Goal: Task Accomplishment & Management: Manage account settings

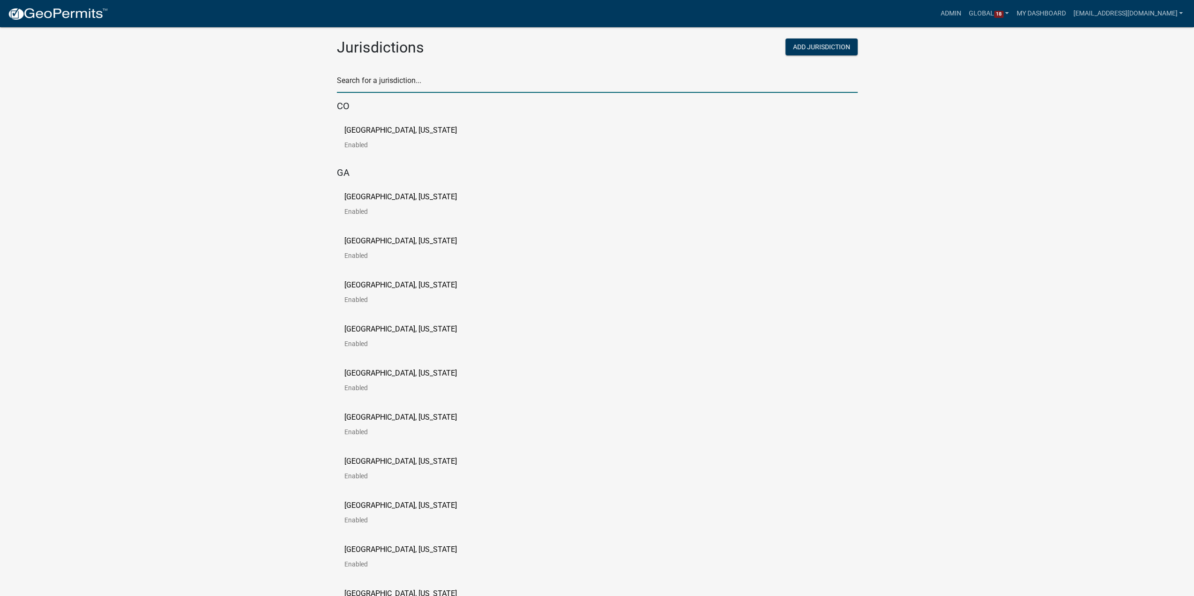
click at [477, 90] on input "text" at bounding box center [597, 83] width 521 height 19
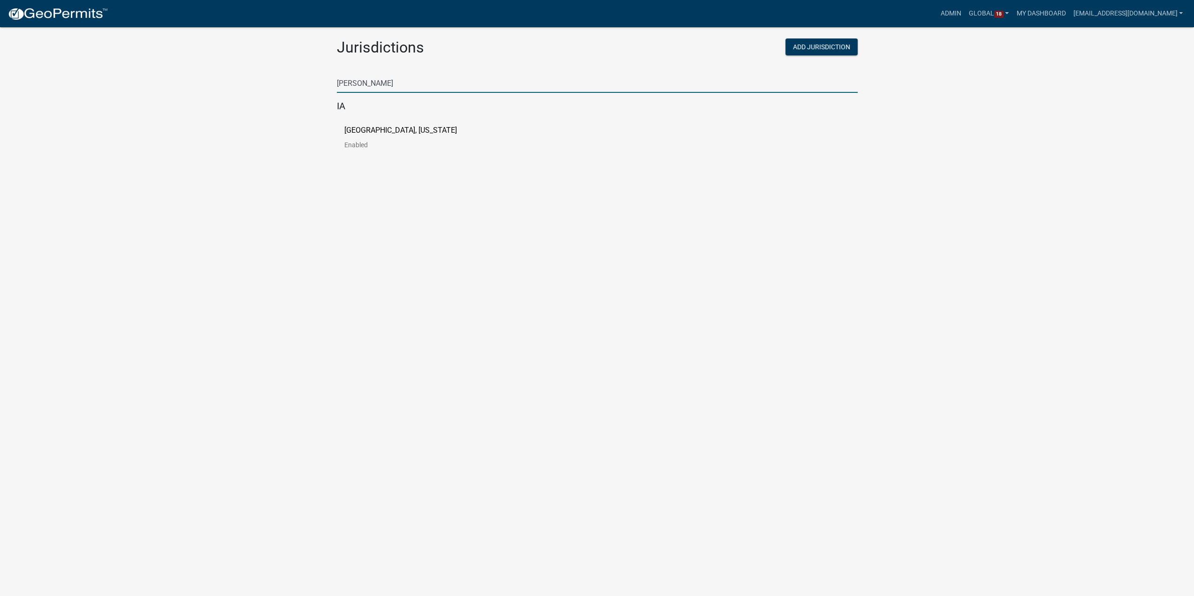
type input "[PERSON_NAME]"
click at [419, 133] on link "[GEOGRAPHIC_DATA], [US_STATE] Enabled" at bounding box center [408, 141] width 128 height 29
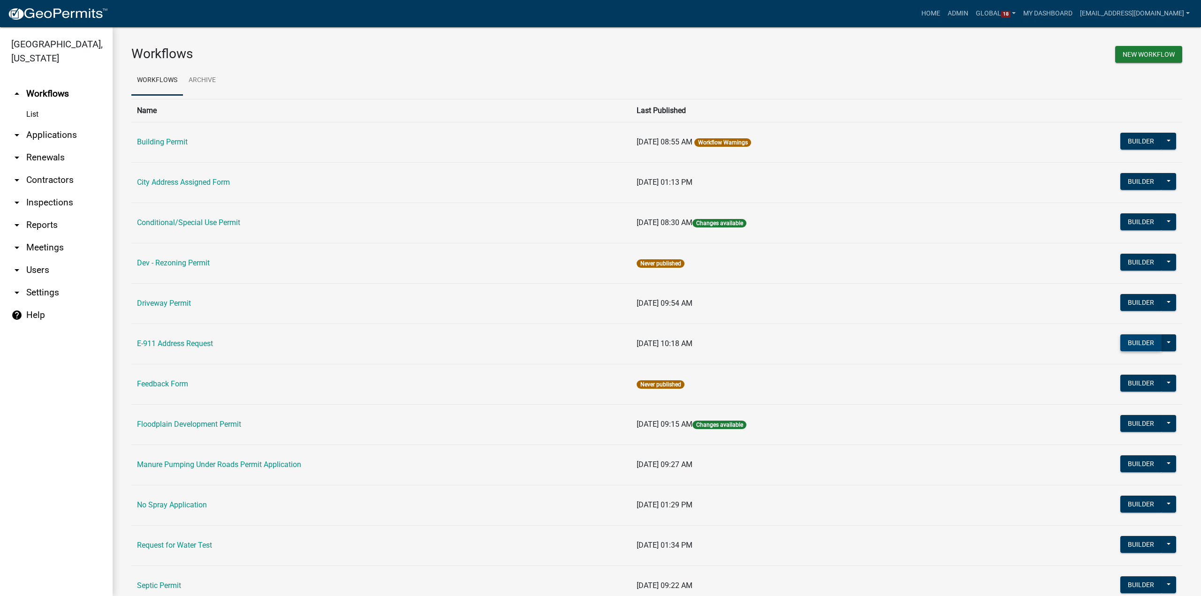
click at [1141, 343] on button "Builder" at bounding box center [1140, 342] width 41 height 17
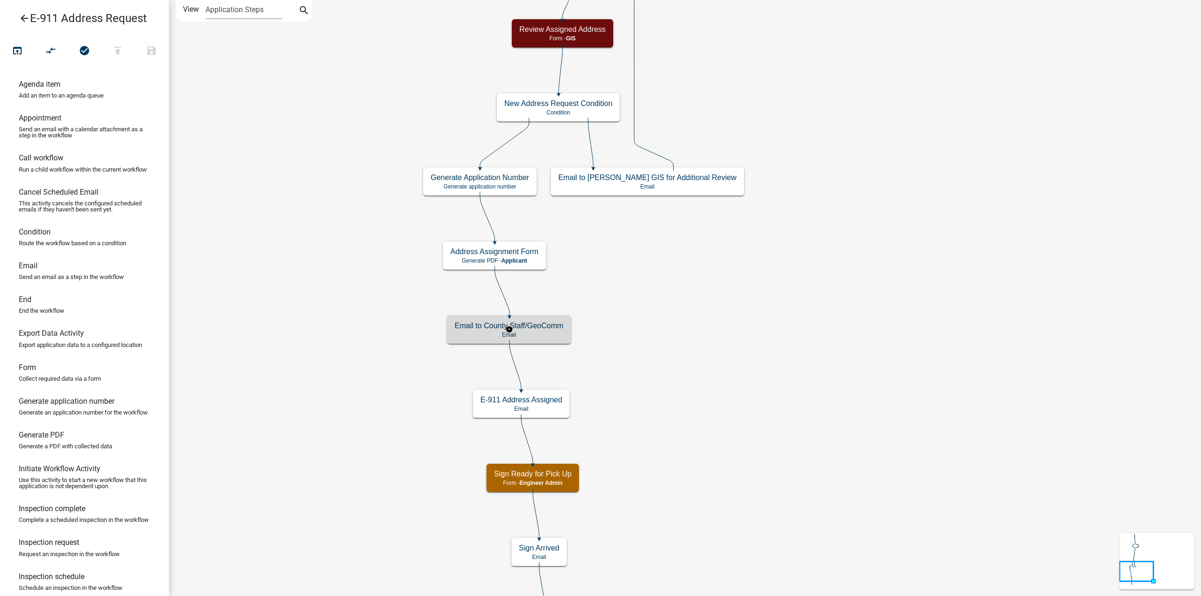
click at [559, 333] on p "Email" at bounding box center [509, 335] width 109 height 7
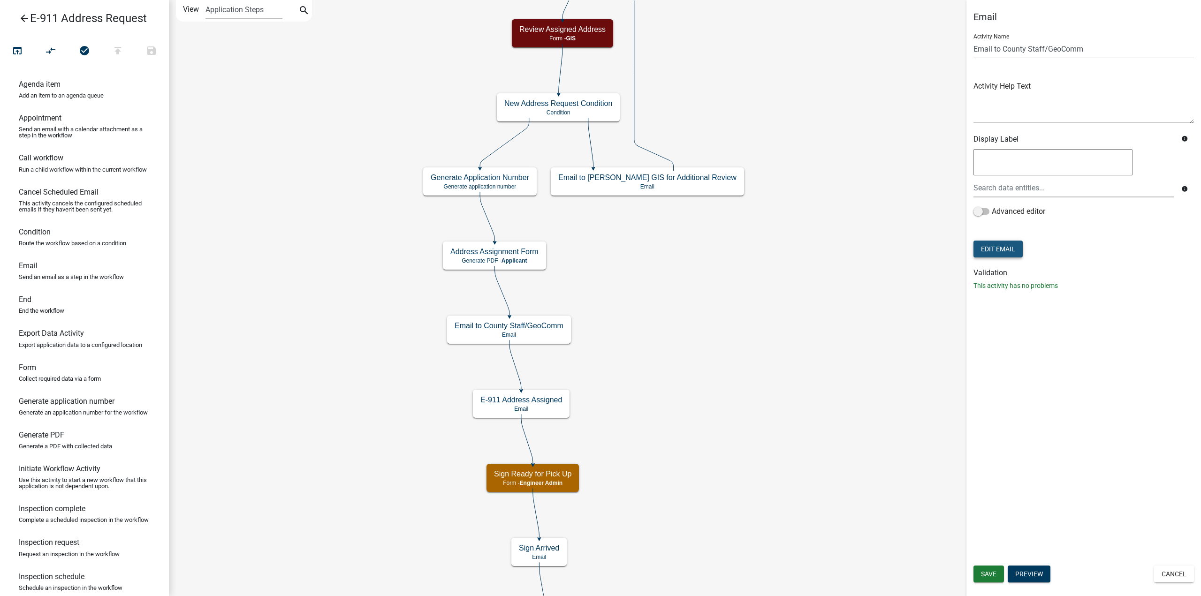
click at [1002, 248] on button "Edit Email" at bounding box center [997, 249] width 49 height 17
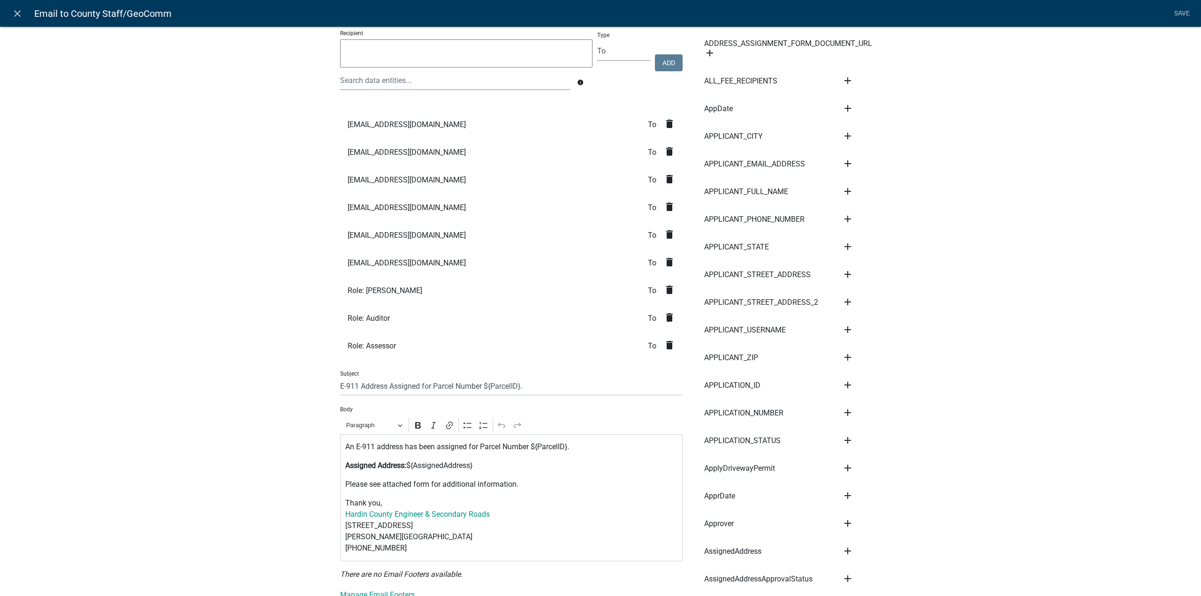
scroll to position [47, 0]
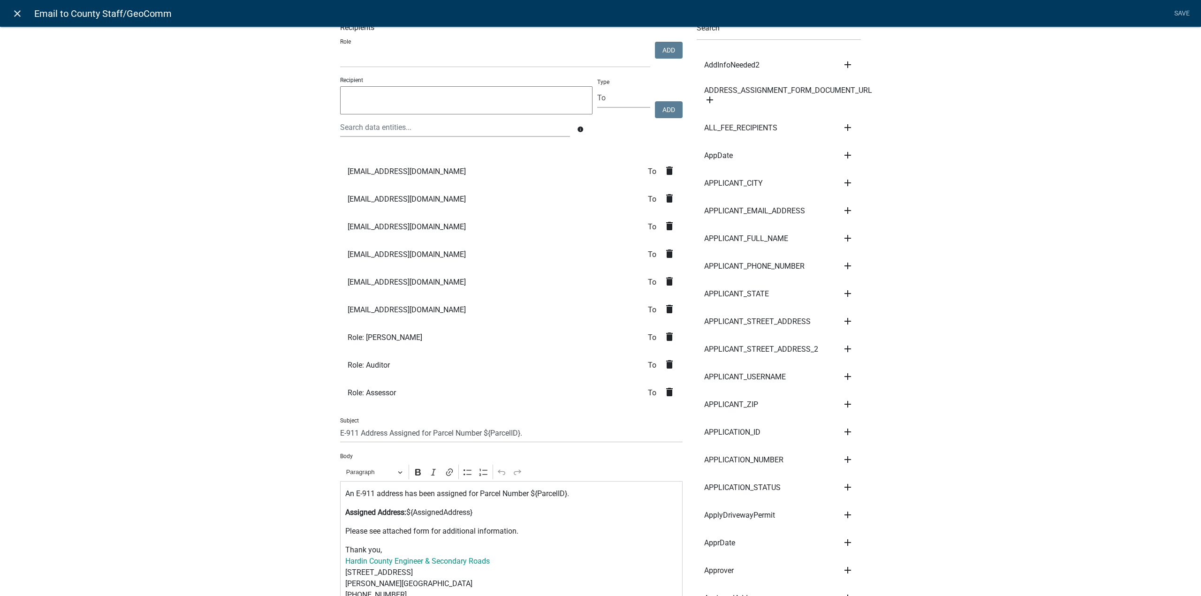
click at [21, 15] on icon "close" at bounding box center [17, 13] width 11 height 11
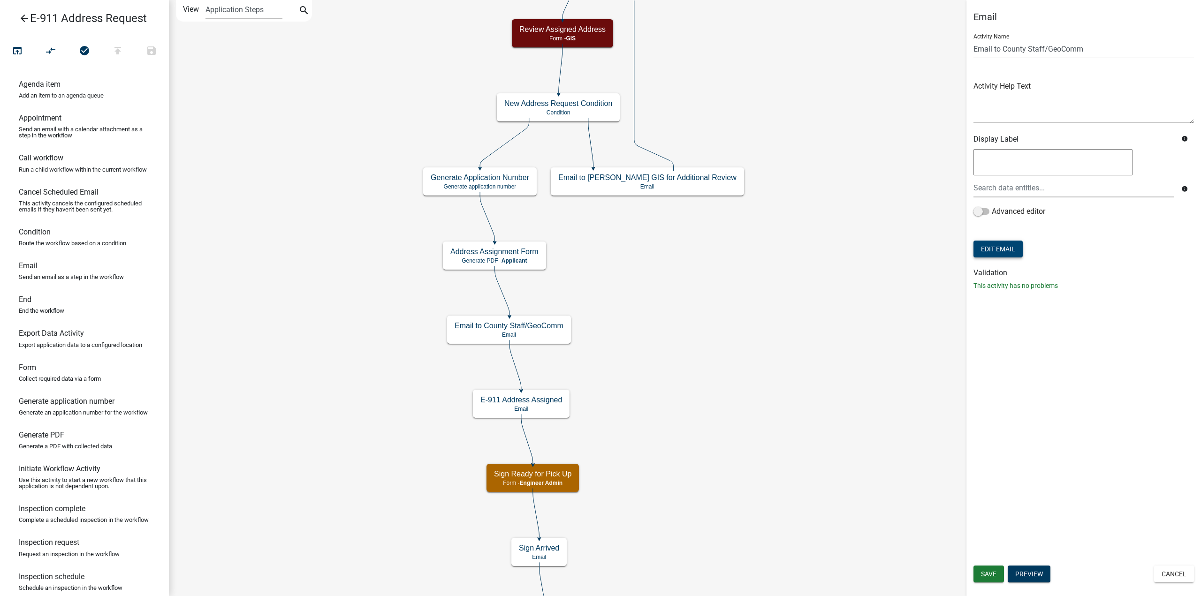
scroll to position [0, 0]
click at [26, 20] on icon "arrow_back" at bounding box center [24, 19] width 11 height 13
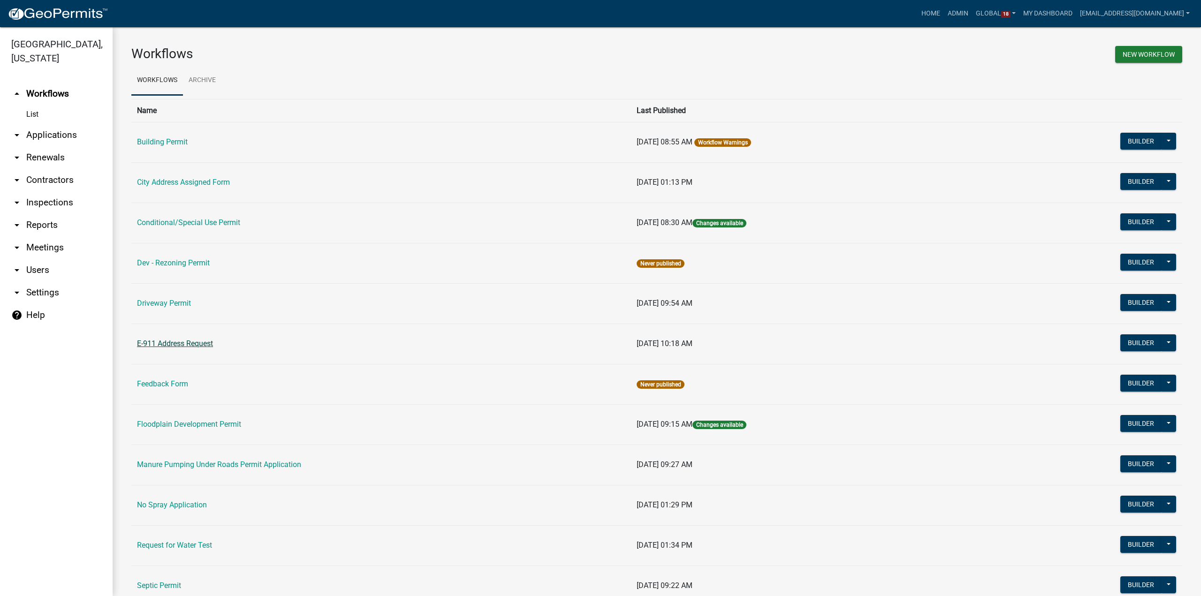
click at [181, 345] on link "E-911 Address Request" at bounding box center [175, 343] width 76 height 9
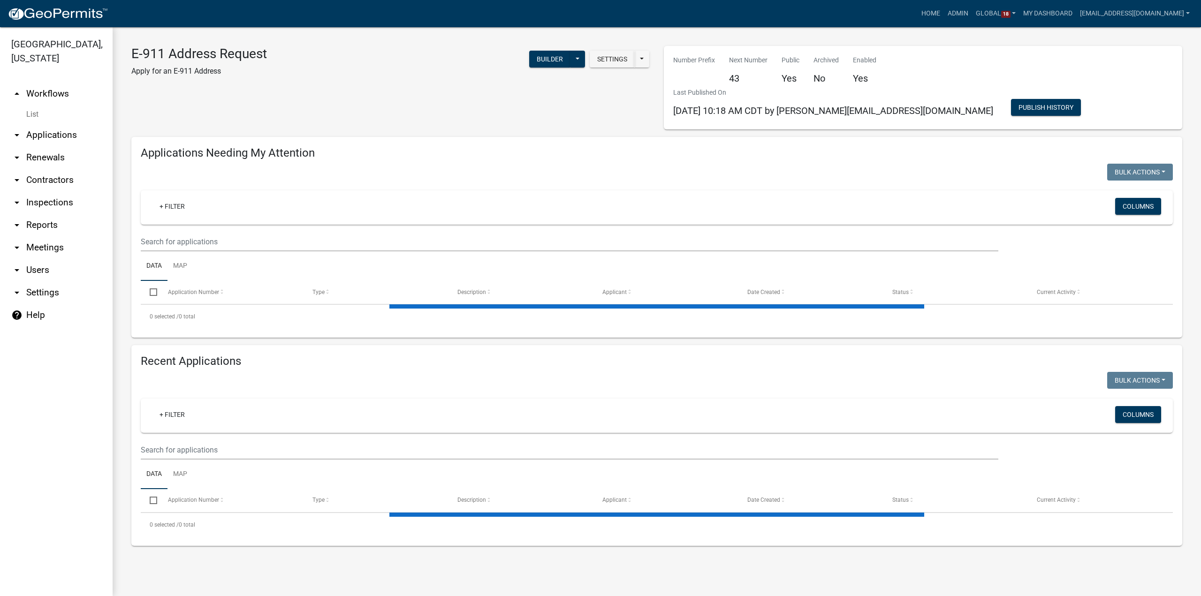
select select "3: 100"
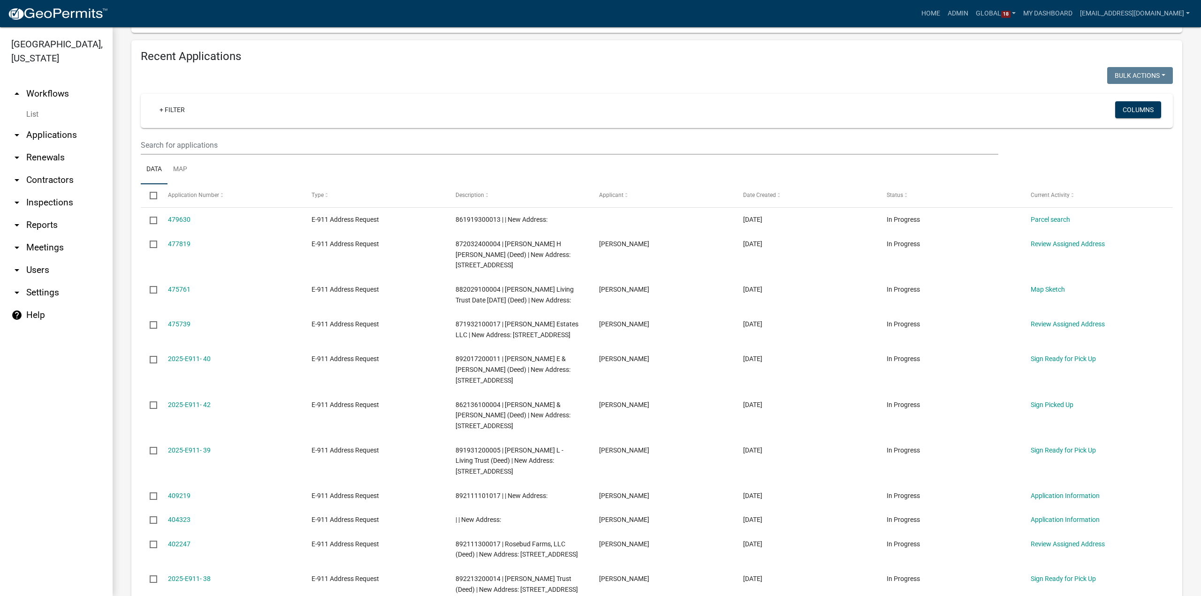
scroll to position [328, 0]
click at [172, 109] on link "+ Filter" at bounding box center [172, 109] width 40 height 17
click at [154, 286] on li "Status" at bounding box center [174, 288] width 86 height 22
click at [147, 143] on select "Select an option Not Started In Progress Completed Expired Locked Withdrawn Voi…" at bounding box center [171, 140] width 94 height 19
select select "2"
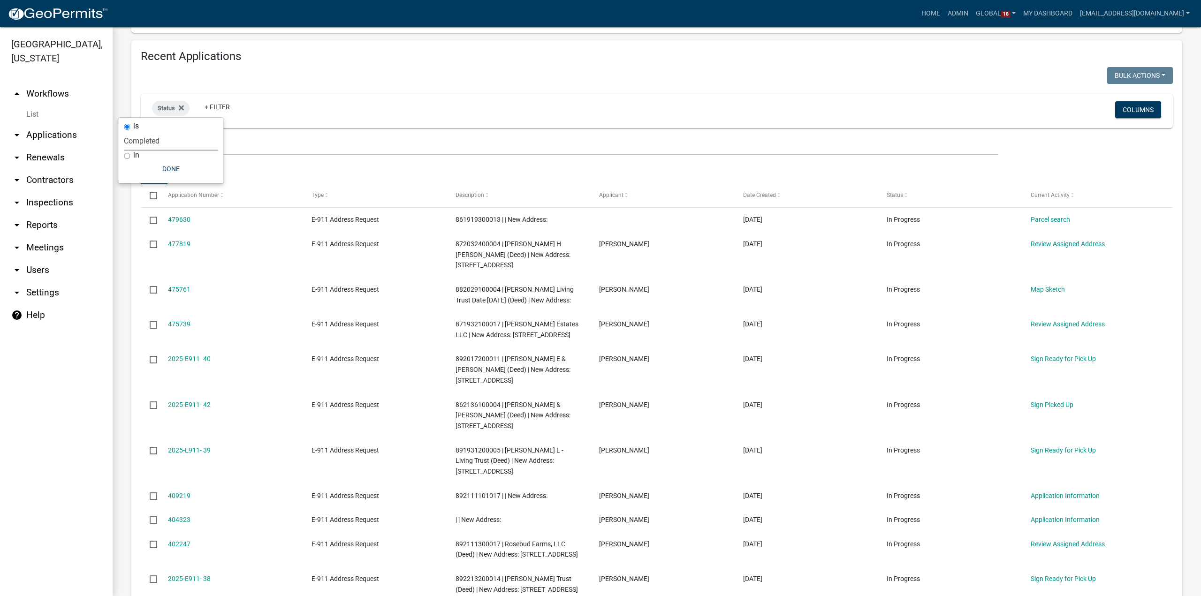
click at [143, 131] on select "Select an option Not Started In Progress Completed Expired Locked Withdrawn Voi…" at bounding box center [171, 140] width 94 height 19
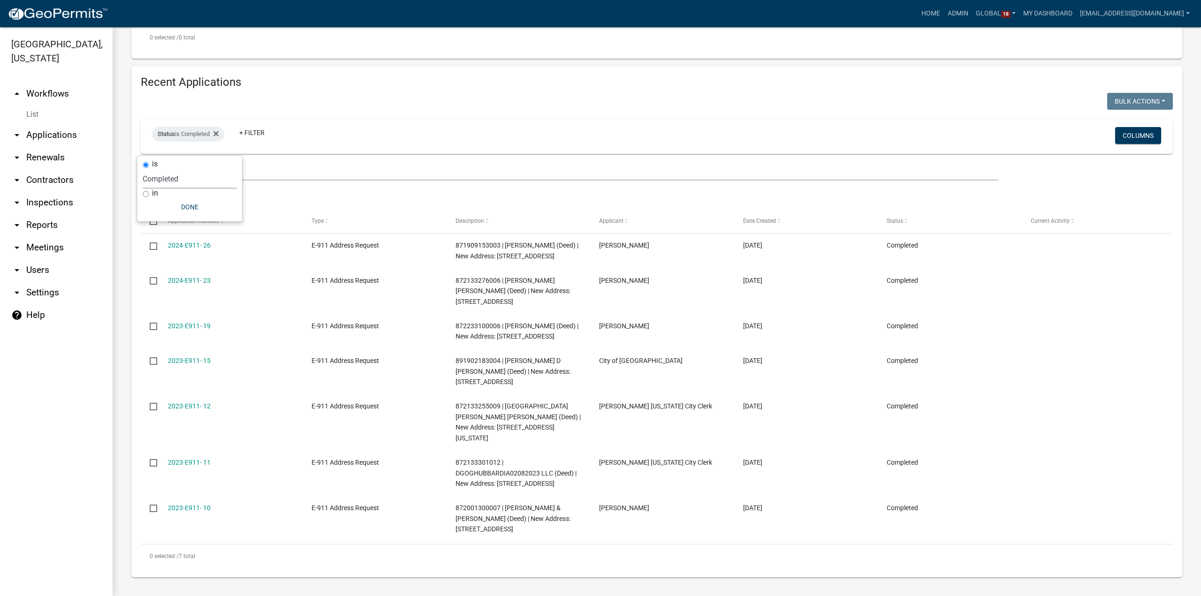
scroll to position [290, 0]
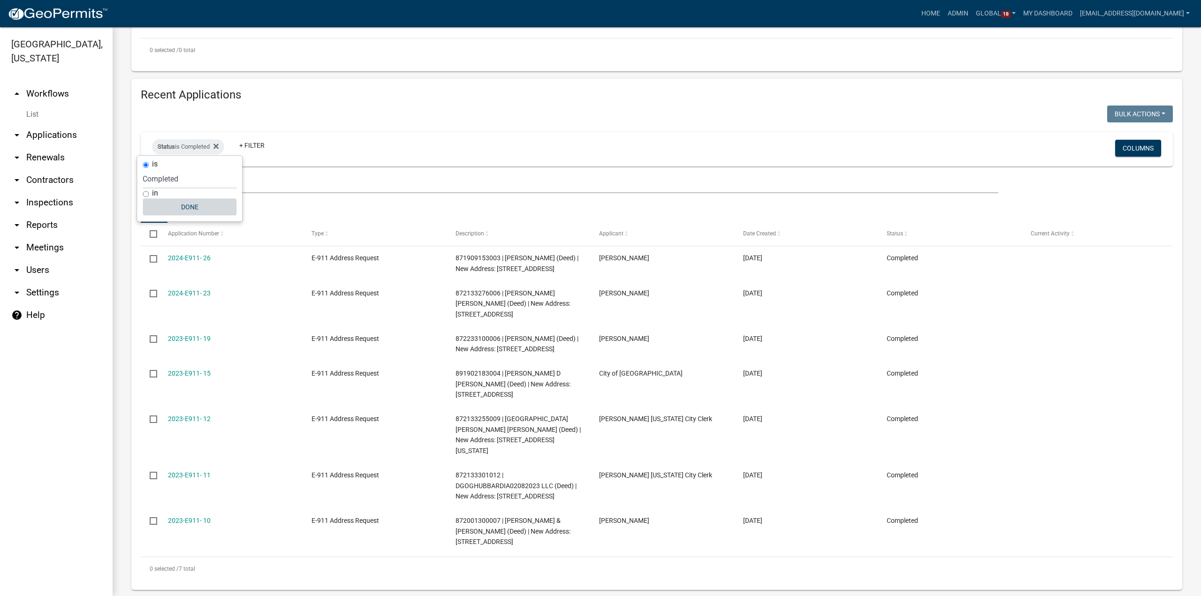
click at [191, 206] on button "Done" at bounding box center [190, 206] width 94 height 17
click at [218, 144] on icon at bounding box center [215, 146] width 5 height 5
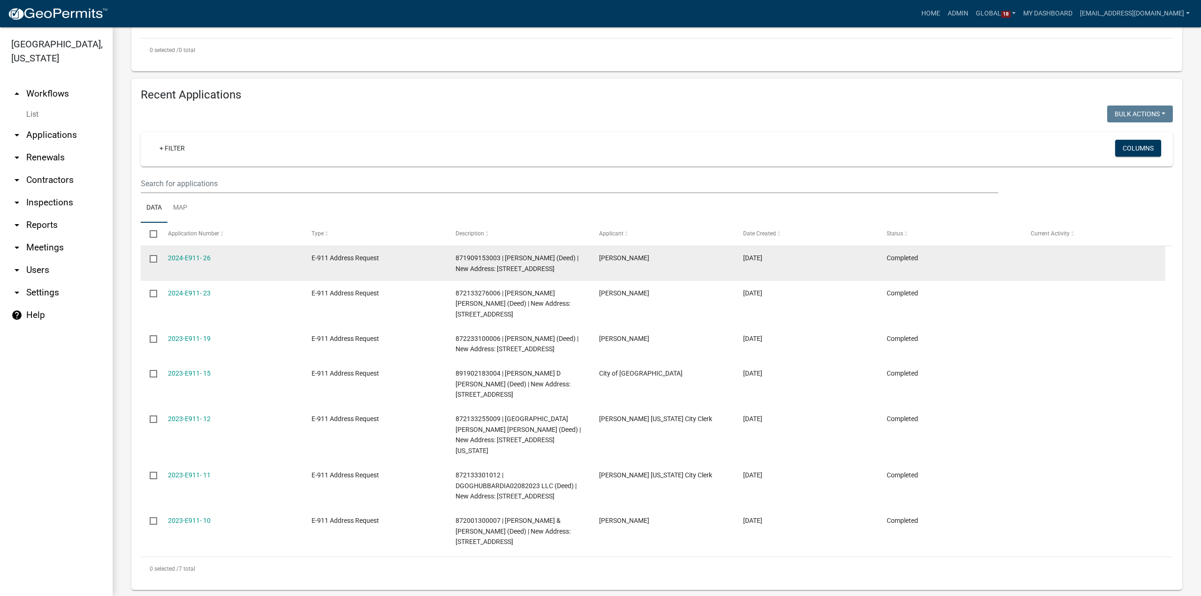
select select "3: 100"
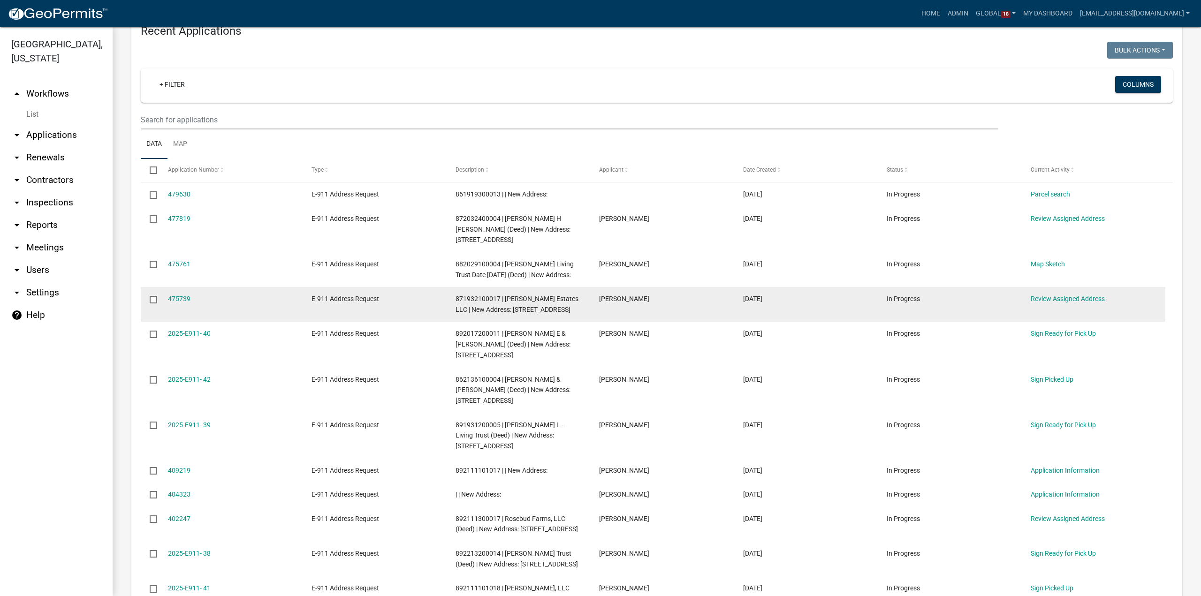
scroll to position [422, 0]
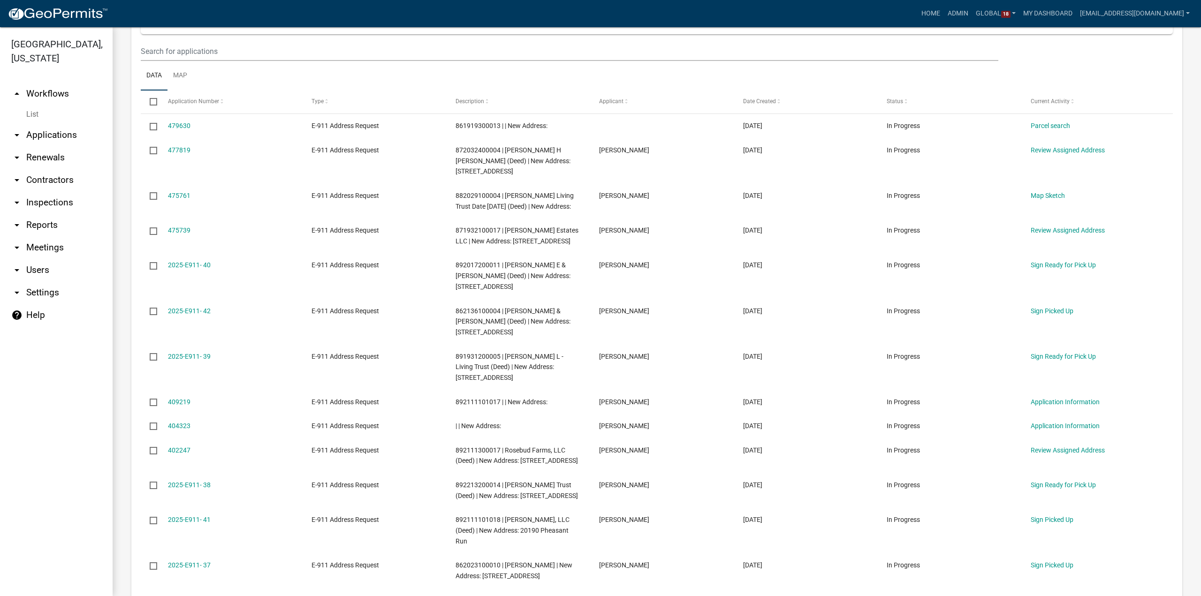
click at [70, 83] on link "arrow_drop_up Workflows" at bounding box center [56, 94] width 113 height 23
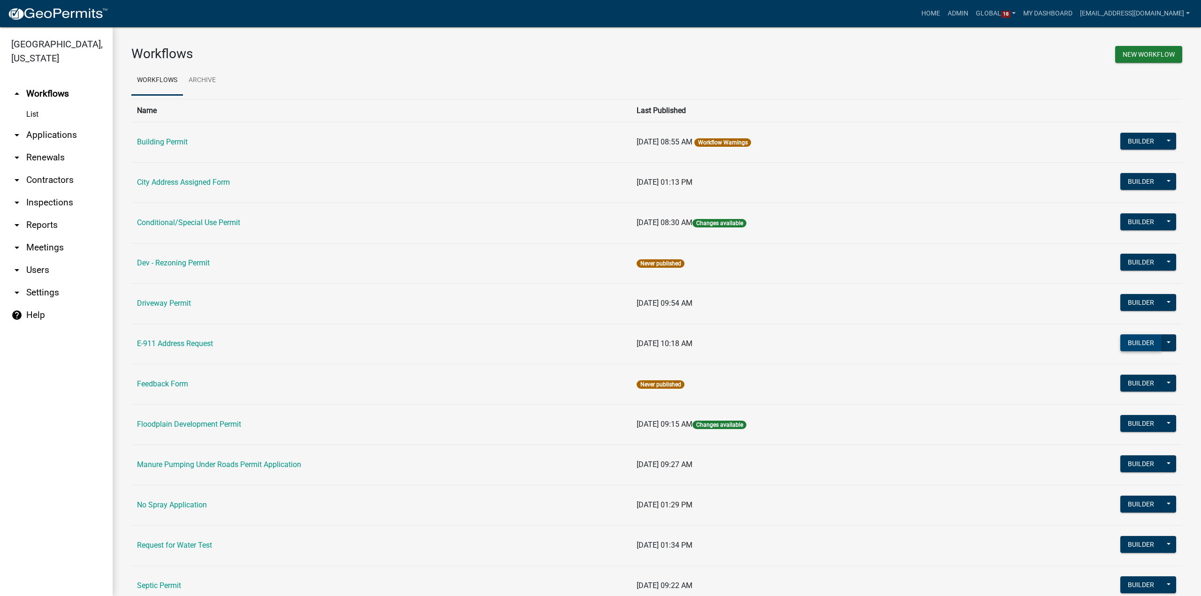
click at [1131, 342] on button "Builder" at bounding box center [1140, 342] width 41 height 17
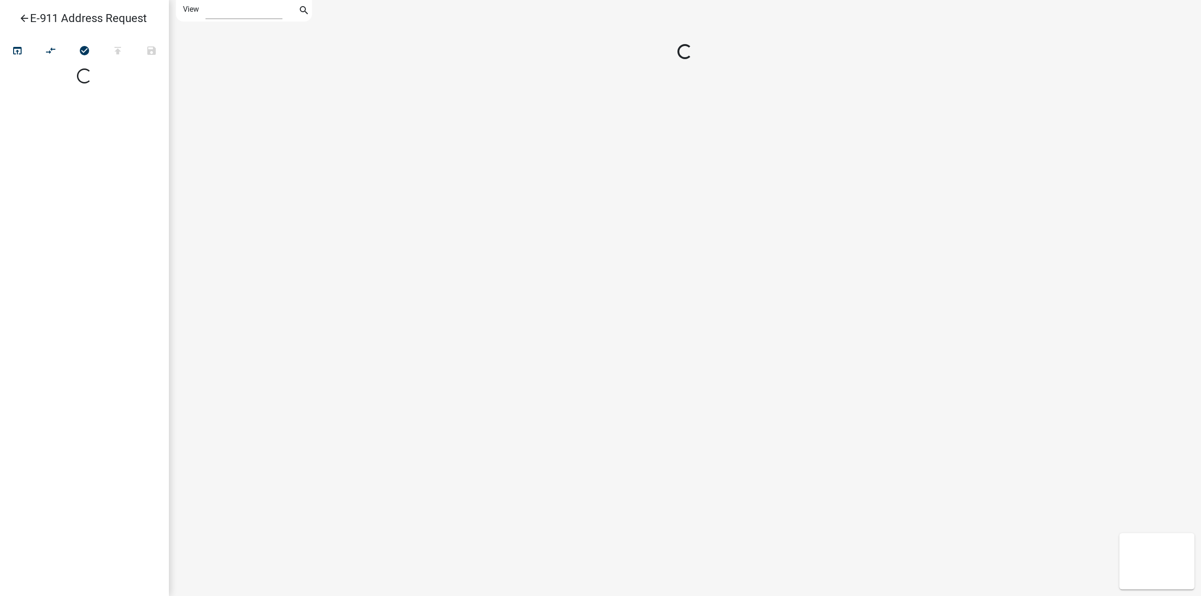
select select "1"
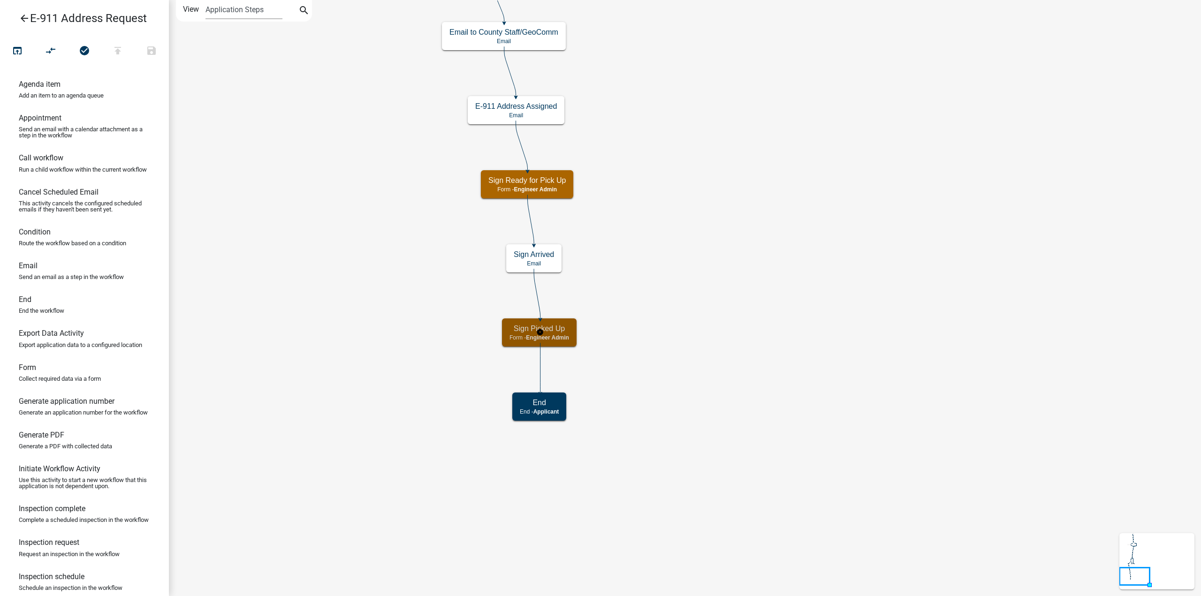
click at [569, 336] on span "Engineer Admin" at bounding box center [547, 337] width 43 height 7
select select "F49B42FD-CE70-480A-9D2B-B922092F1B4E"
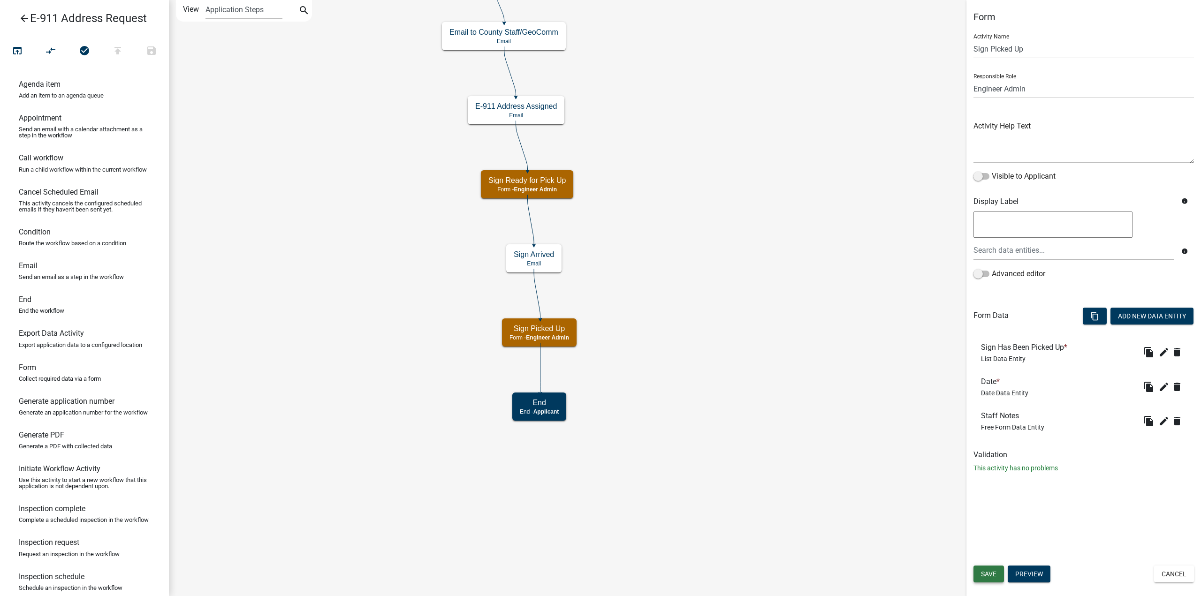
click at [992, 574] on span "Save" at bounding box center [988, 574] width 15 height 8
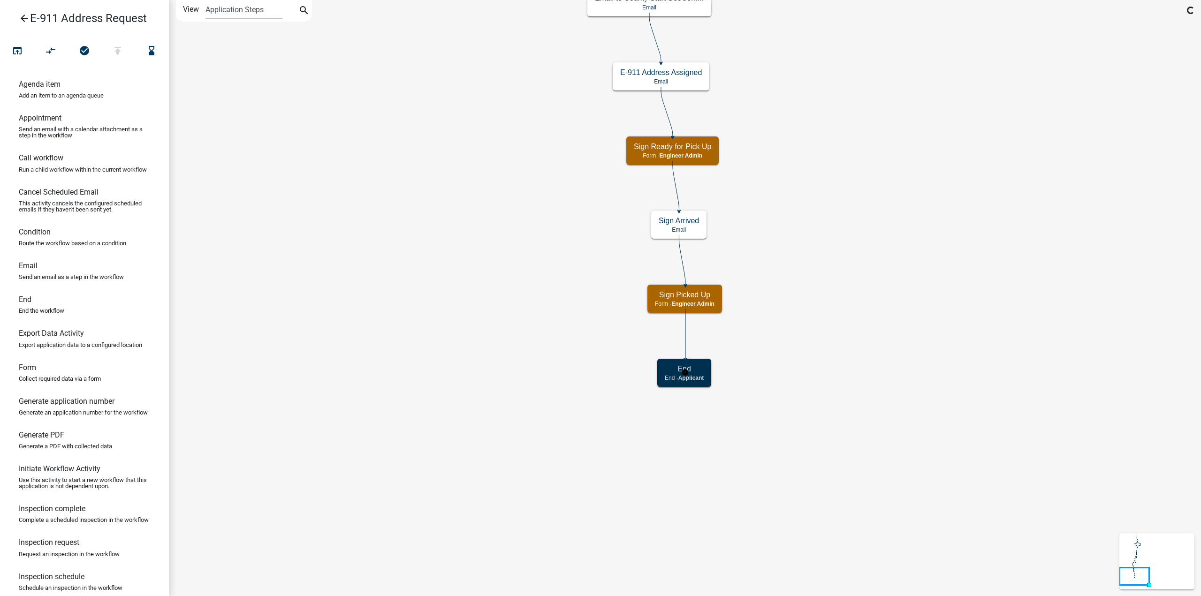
click at [702, 371] on h5 "End" at bounding box center [684, 368] width 39 height 9
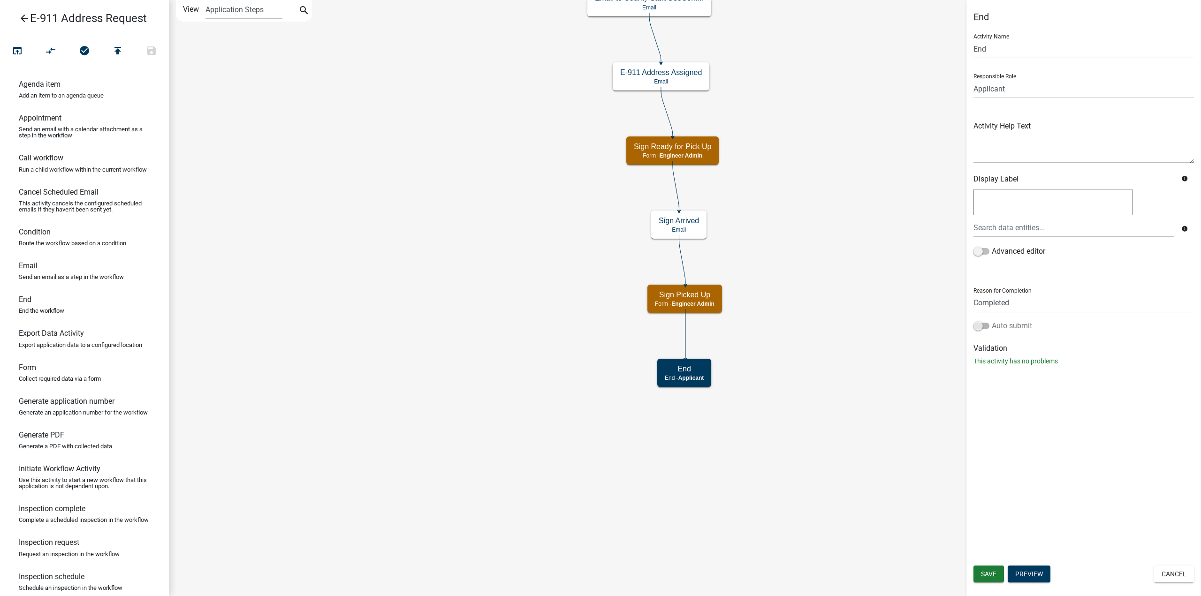
click at [981, 323] on span at bounding box center [981, 326] width 16 height 7
click at [992, 320] on input "Auto submit" at bounding box center [992, 320] width 0 height 0
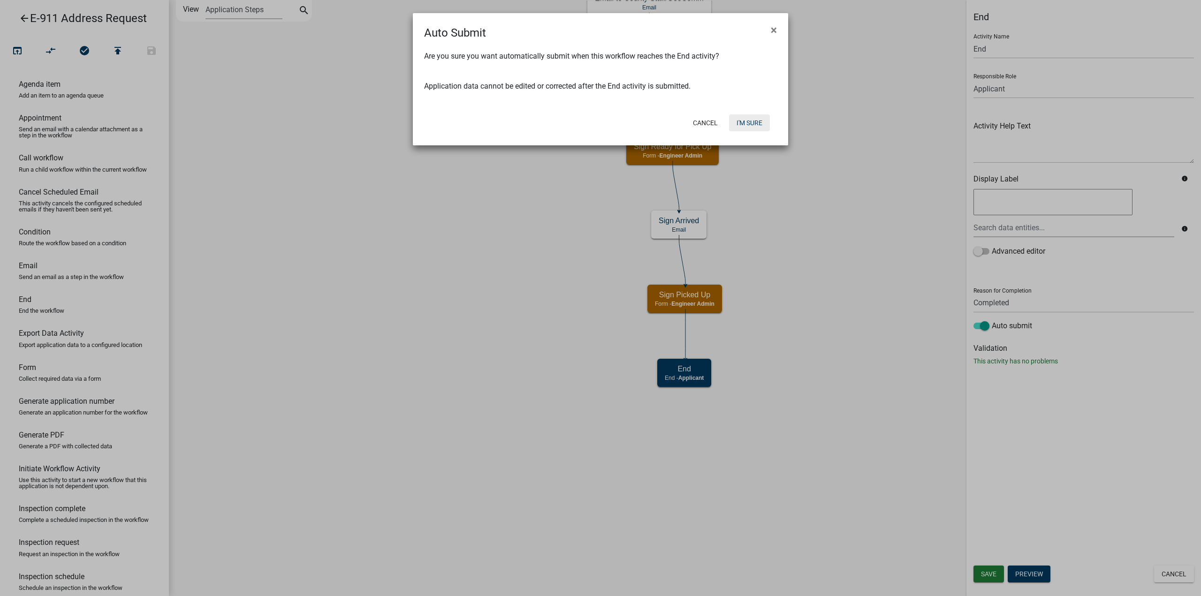
click at [750, 124] on button "I'm Sure" at bounding box center [749, 122] width 41 height 17
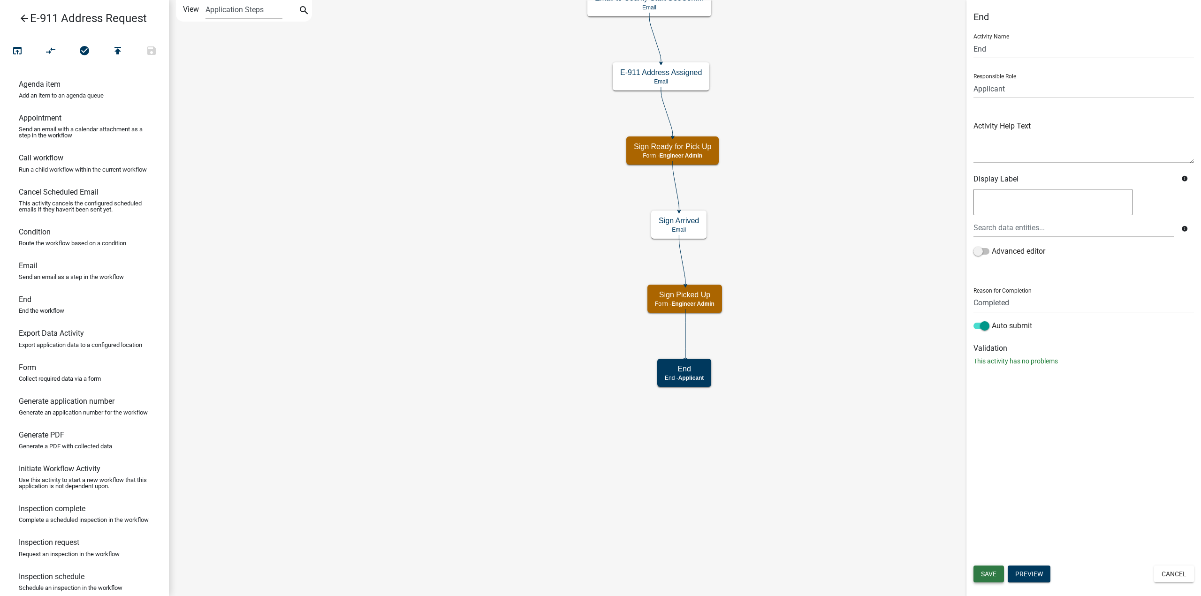
click at [990, 574] on span "Save" at bounding box center [988, 574] width 15 height 8
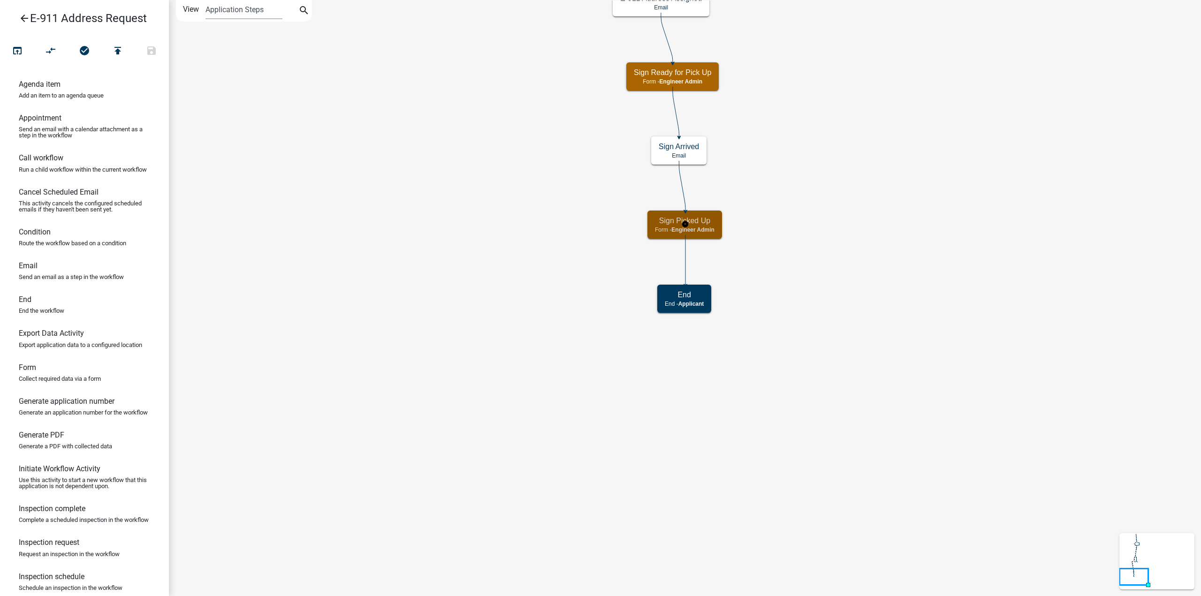
click at [707, 220] on h5 "Sign Picked Up" at bounding box center [685, 220] width 60 height 9
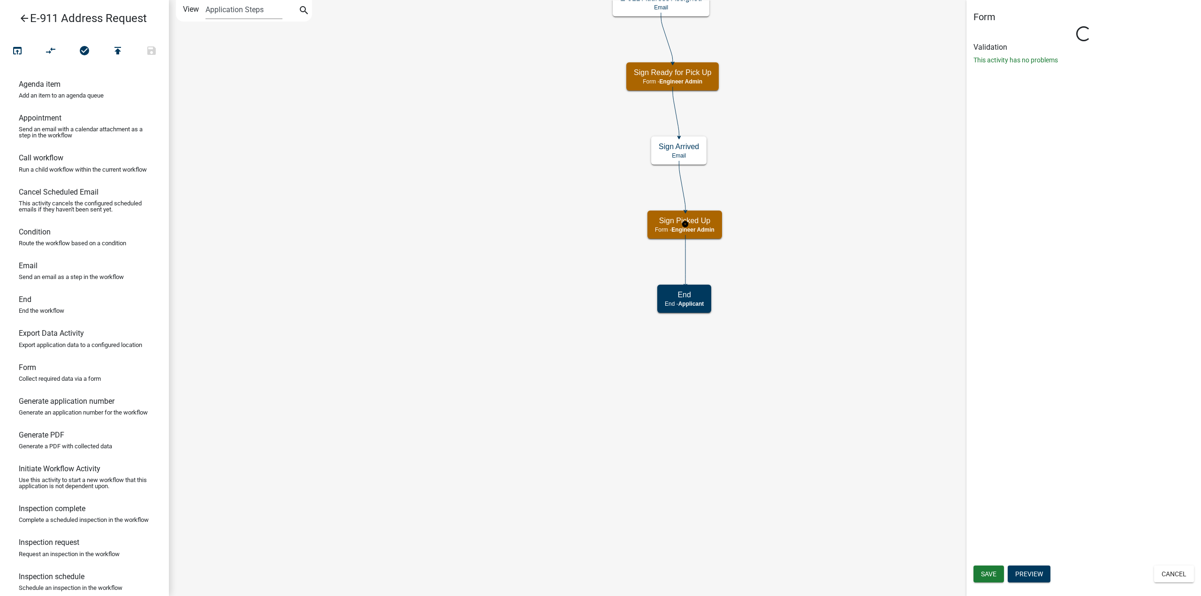
select select "F49B42FD-CE70-480A-9D2B-B922092F1B4E"
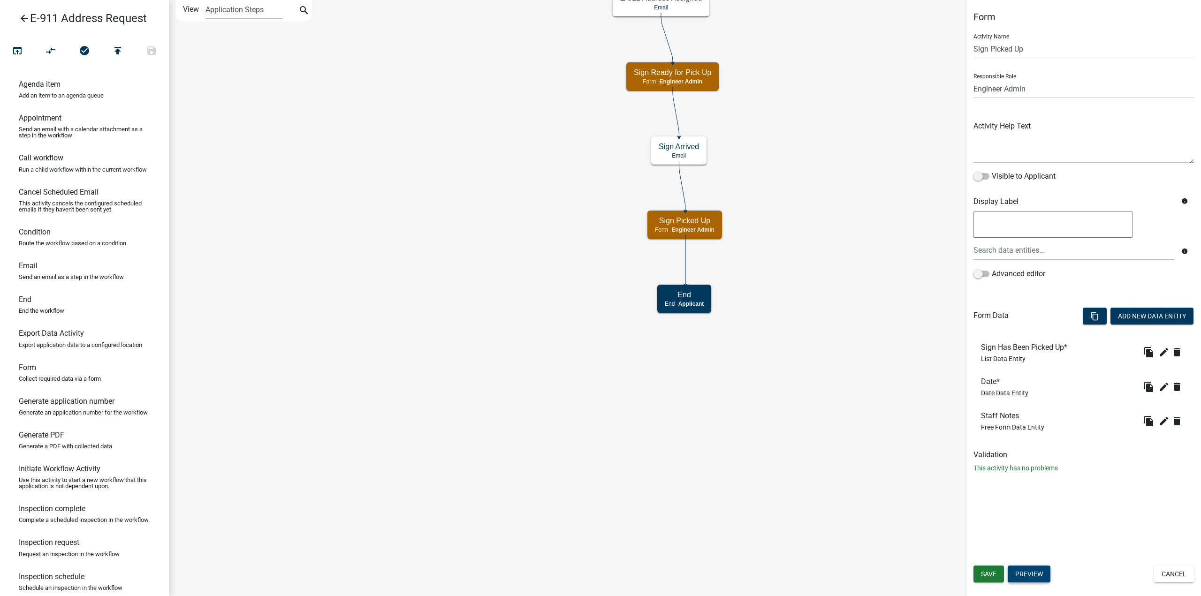
drag, startPoint x: 1035, startPoint y: 575, endPoint x: 1043, endPoint y: 543, distance: 32.4
click at [1043, 543] on div "Form Activity Name Sign Picked Up Responsible Role Applicant [PERSON_NAME] Envi…" at bounding box center [1083, 298] width 235 height 596
click at [988, 579] on button "Save" at bounding box center [988, 574] width 30 height 17
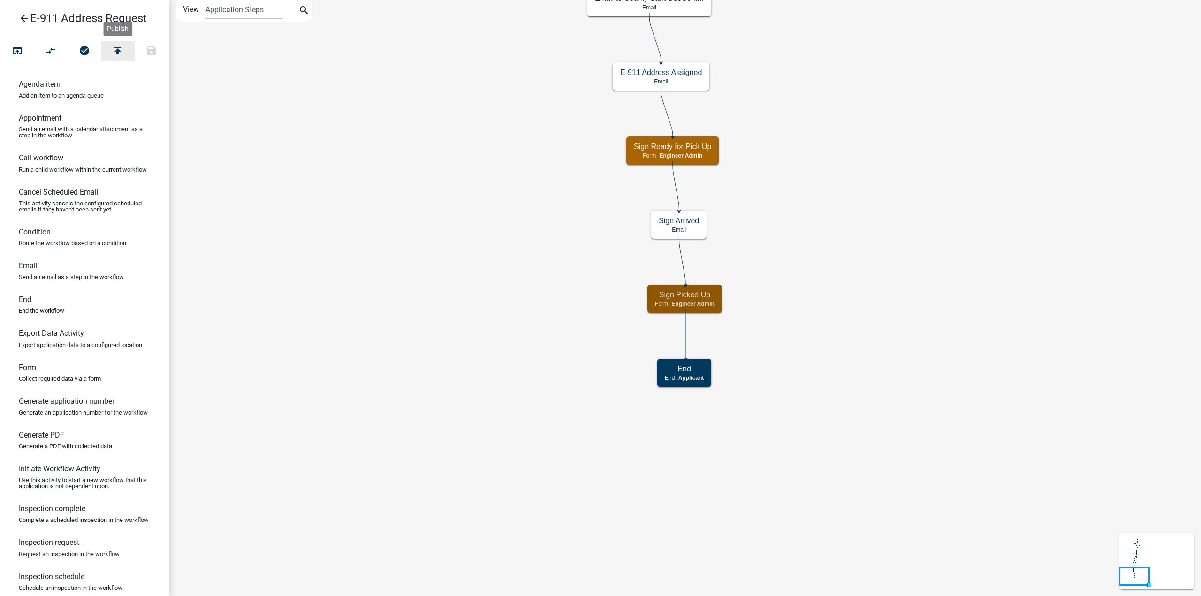
click at [115, 52] on icon "publish" at bounding box center [117, 51] width 11 height 13
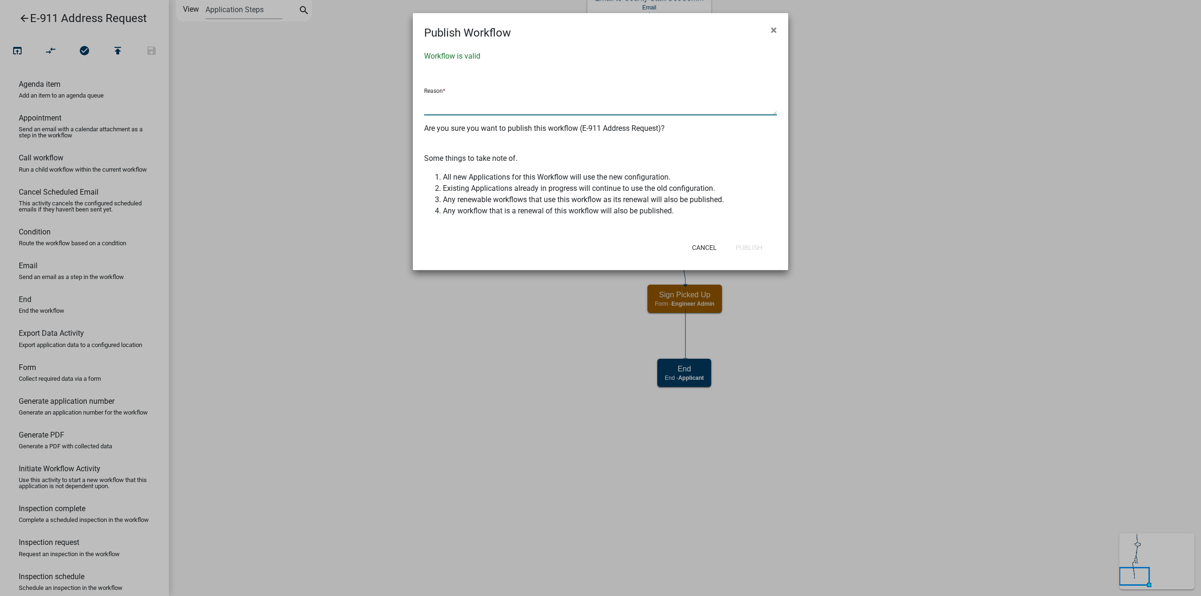
click at [468, 106] on textarea at bounding box center [600, 105] width 353 height 22
type textarea "Autosubmit at end"
click at [756, 244] on button "Publish" at bounding box center [749, 247] width 42 height 17
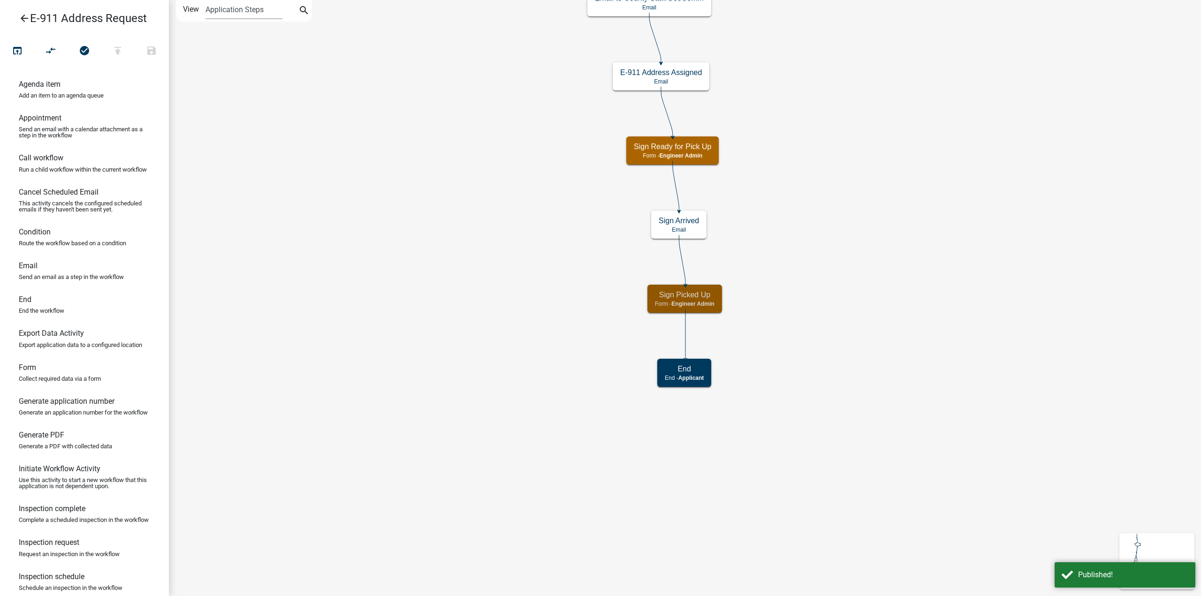
click at [25, 19] on icon "arrow_back" at bounding box center [24, 19] width 11 height 13
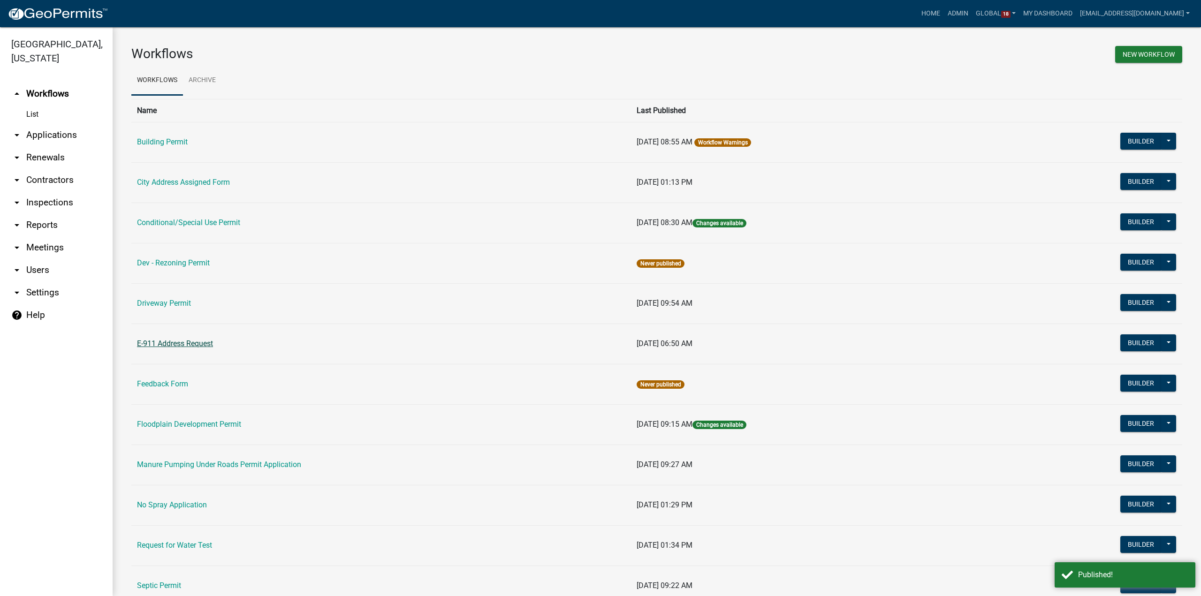
click at [160, 344] on link "E-911 Address Request" at bounding box center [175, 343] width 76 height 9
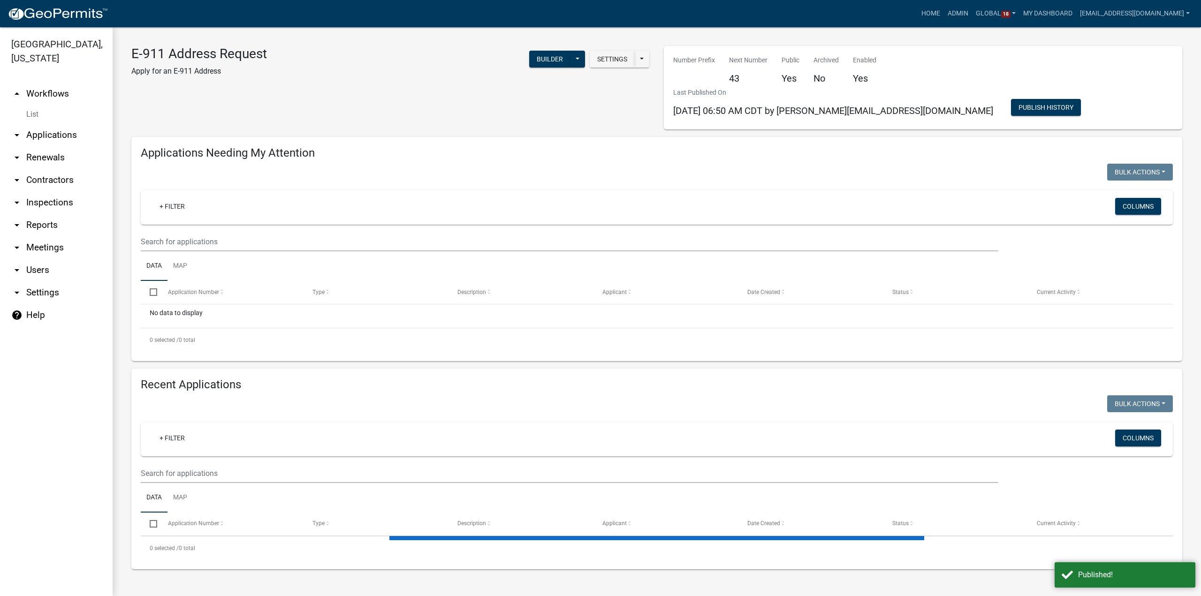
select select "3: 100"
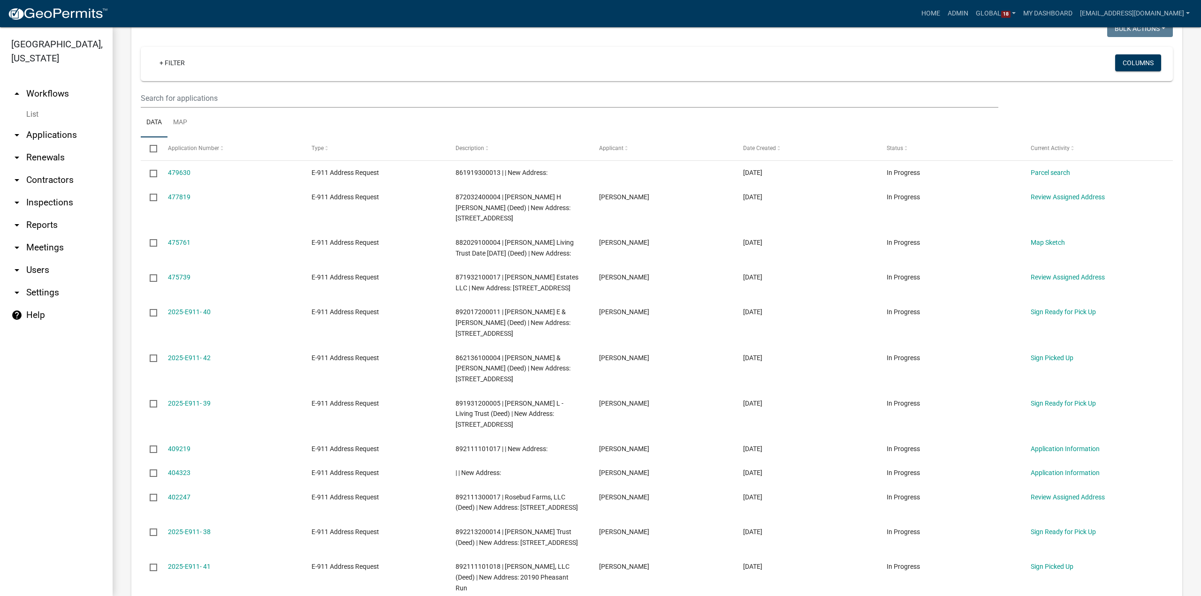
scroll to position [328, 0]
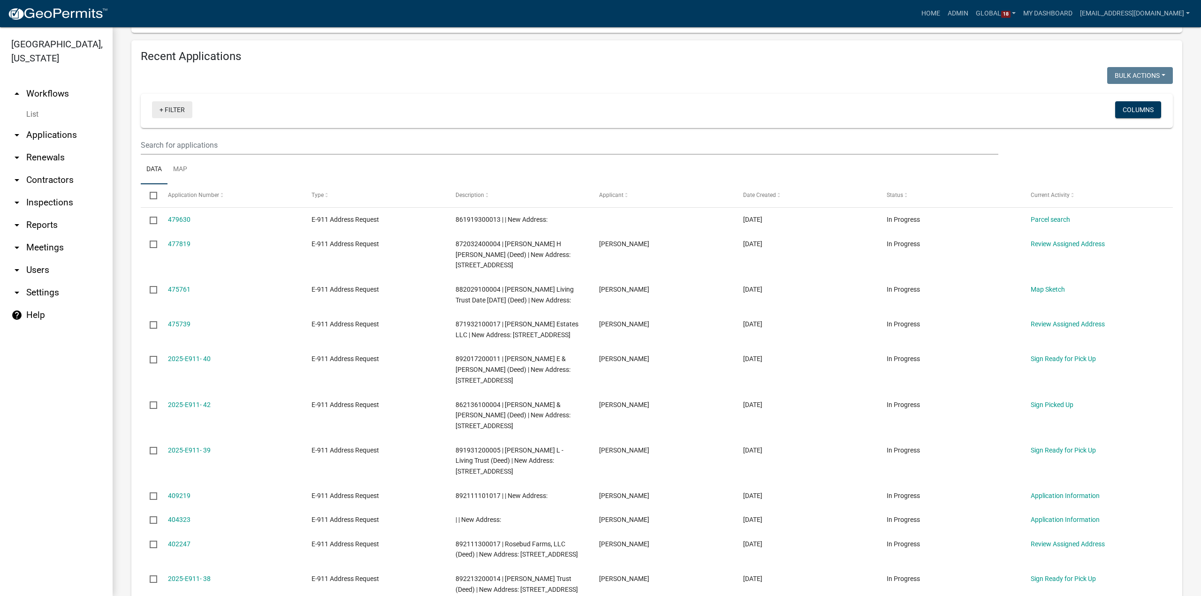
click at [169, 106] on link "+ Filter" at bounding box center [172, 109] width 40 height 17
click at [160, 286] on li "Status" at bounding box center [174, 288] width 86 height 22
click at [161, 145] on select "Select an option Not Started In Progress Completed Expired Locked Withdrawn Voi…" at bounding box center [171, 140] width 94 height 19
click at [179, 105] on icon at bounding box center [181, 108] width 5 height 8
click at [171, 110] on link "+ Filter" at bounding box center [172, 109] width 40 height 17
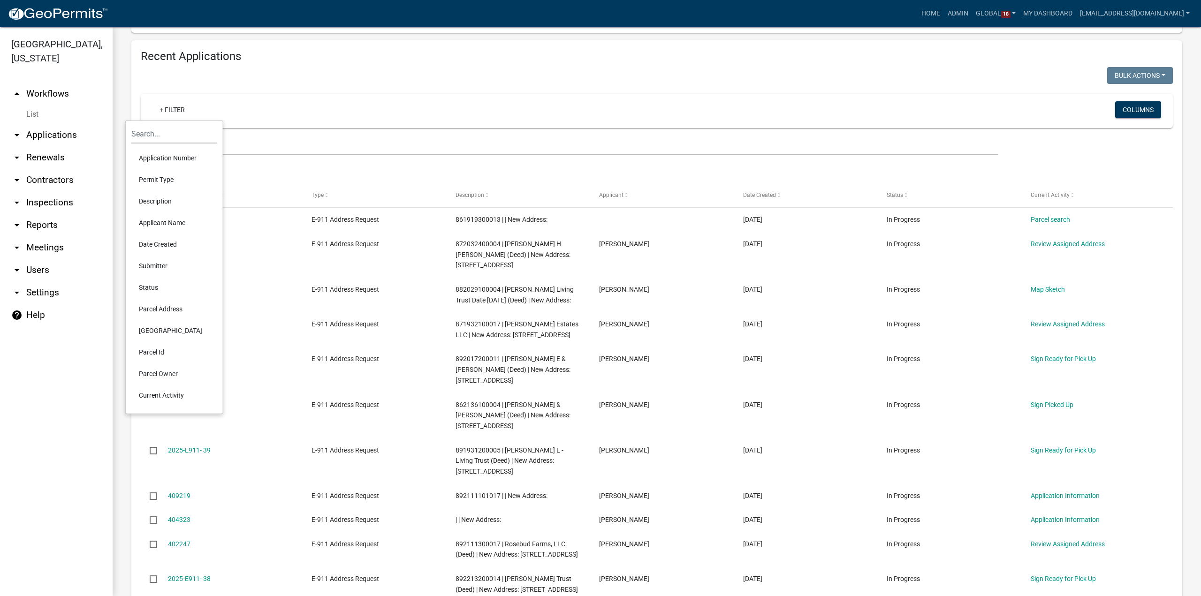
click at [164, 401] on li "Current Activity" at bounding box center [174, 396] width 86 height 22
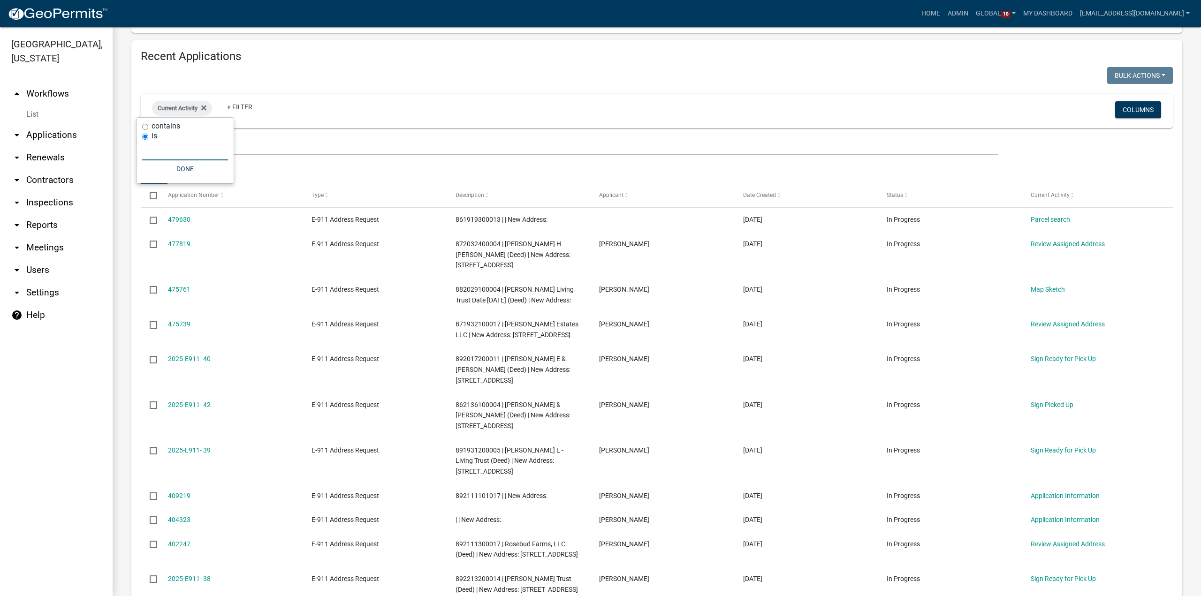
click at [165, 153] on input "text" at bounding box center [185, 150] width 86 height 19
click at [166, 153] on input "text" at bounding box center [185, 150] width 86 height 19
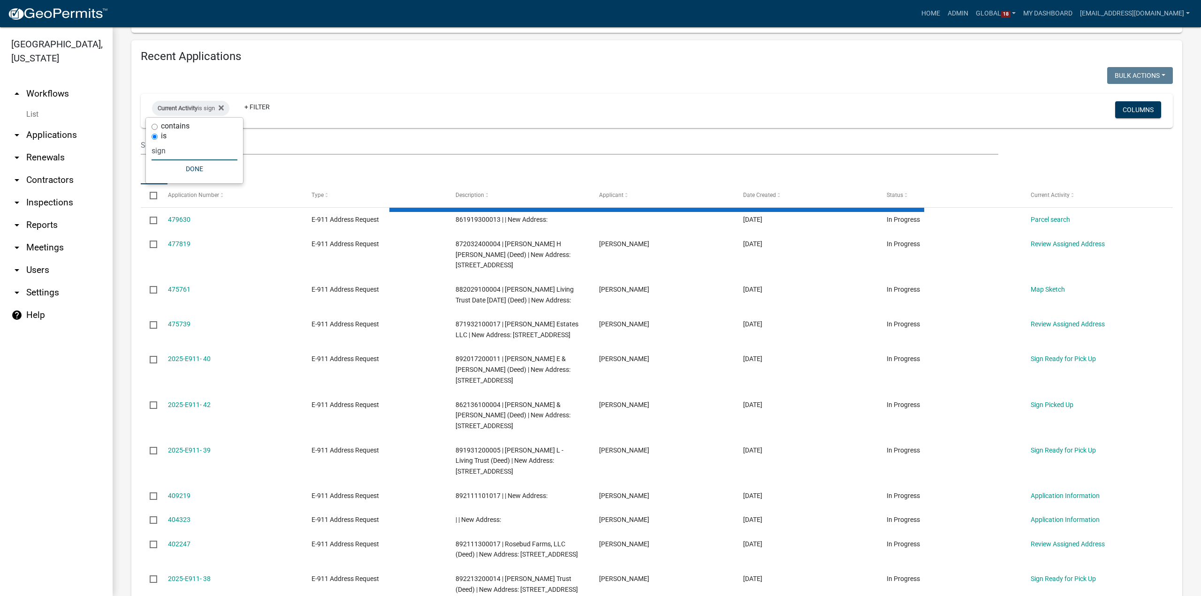
scroll to position [13, 0]
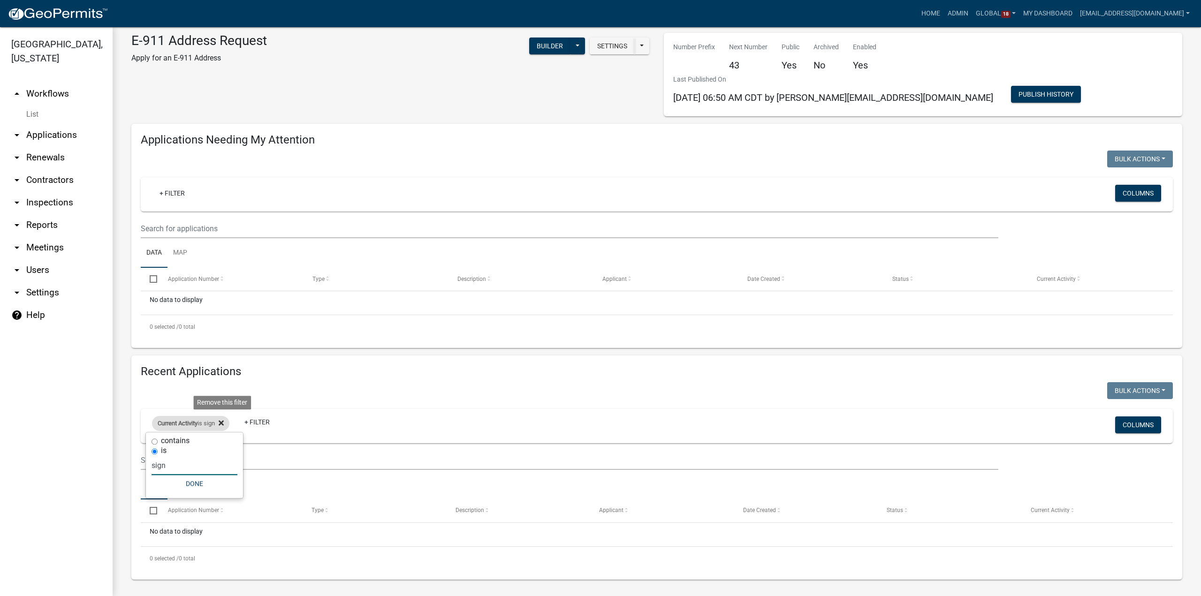
type input "sign"
click at [224, 424] on icon at bounding box center [221, 423] width 5 height 8
select select "3: 100"
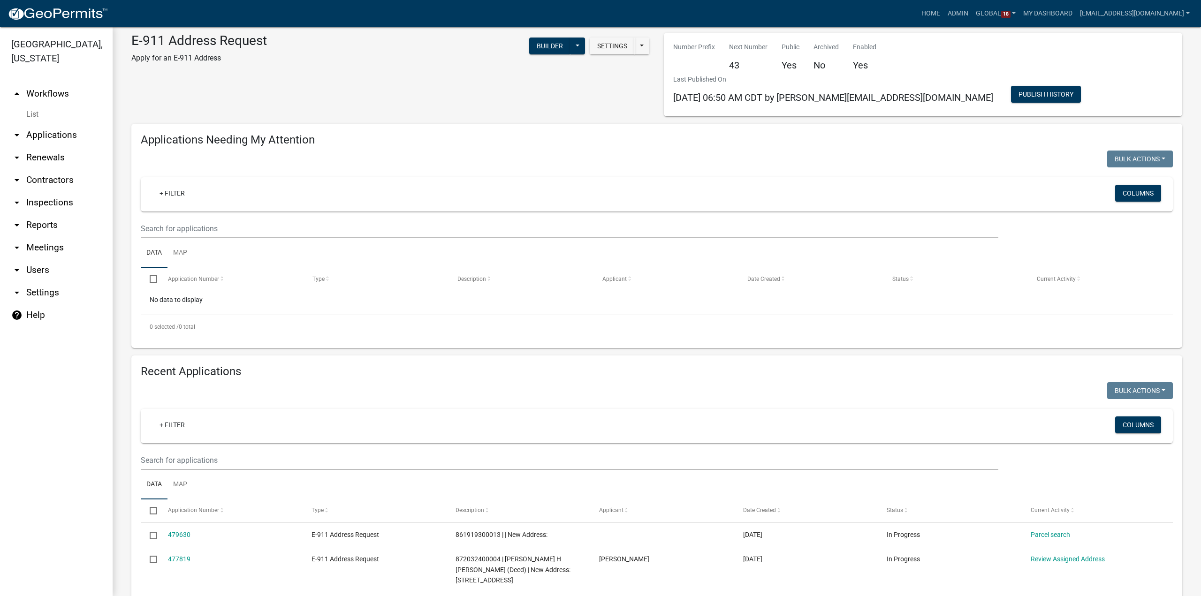
scroll to position [0, 0]
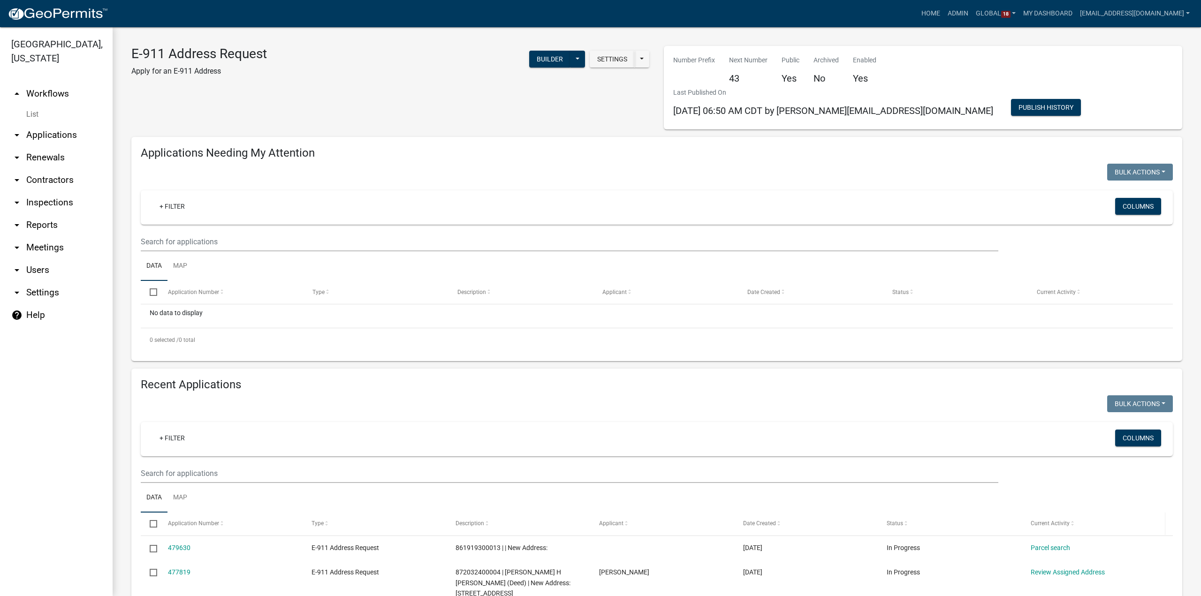
click at [1054, 525] on span "Current Activity" at bounding box center [1049, 523] width 39 height 7
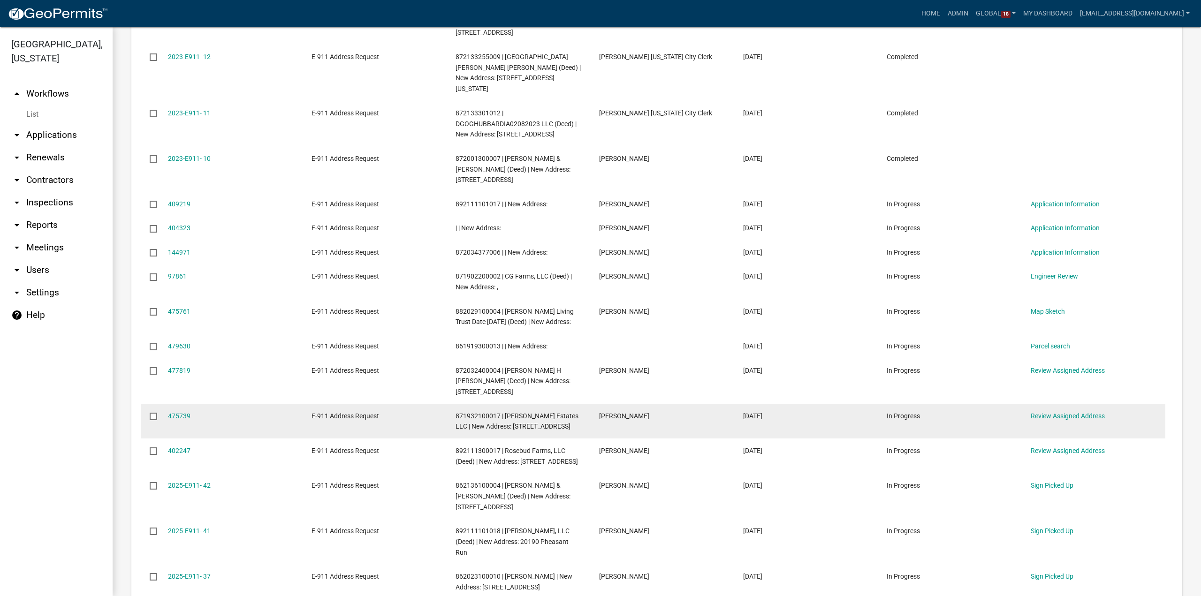
scroll to position [704, 0]
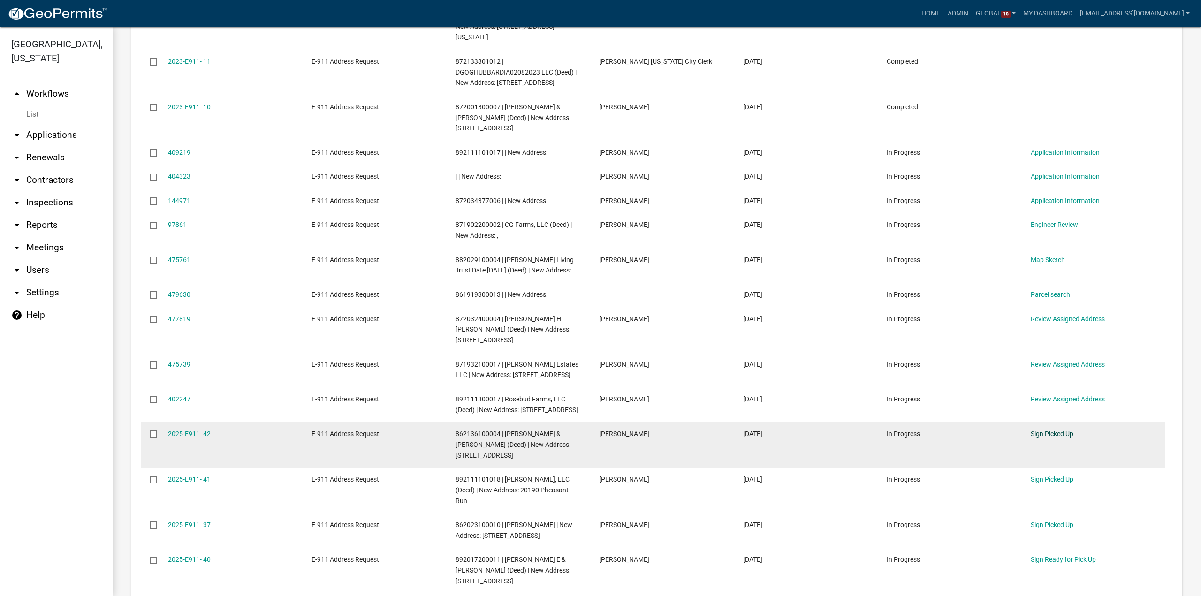
click at [1054, 434] on link "Sign Picked Up" at bounding box center [1051, 434] width 43 height 8
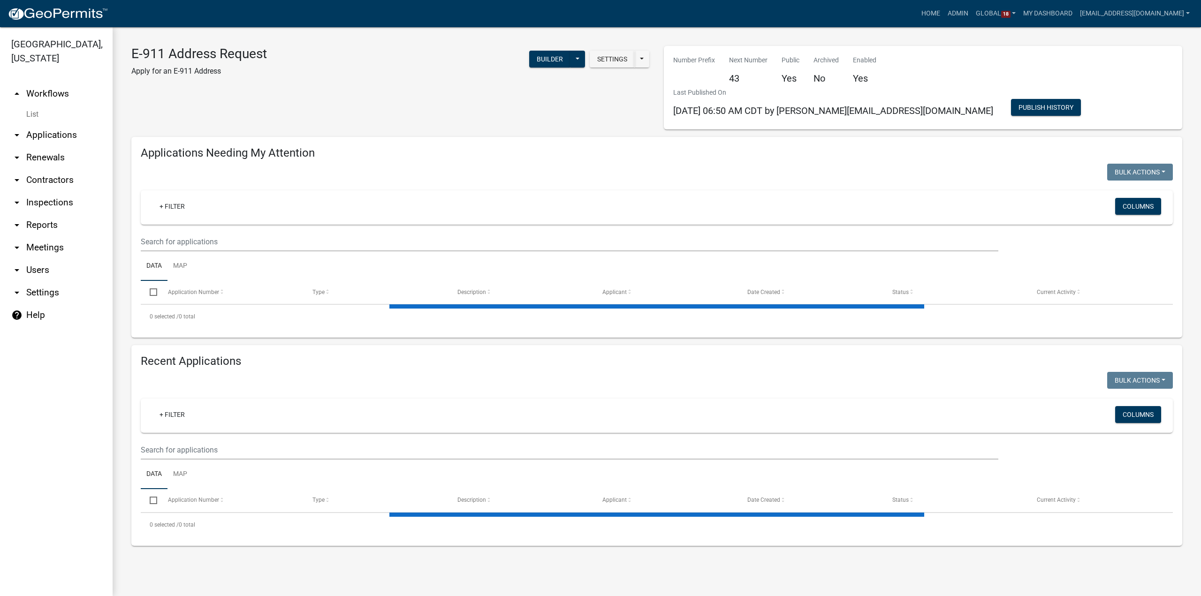
select select "3: 100"
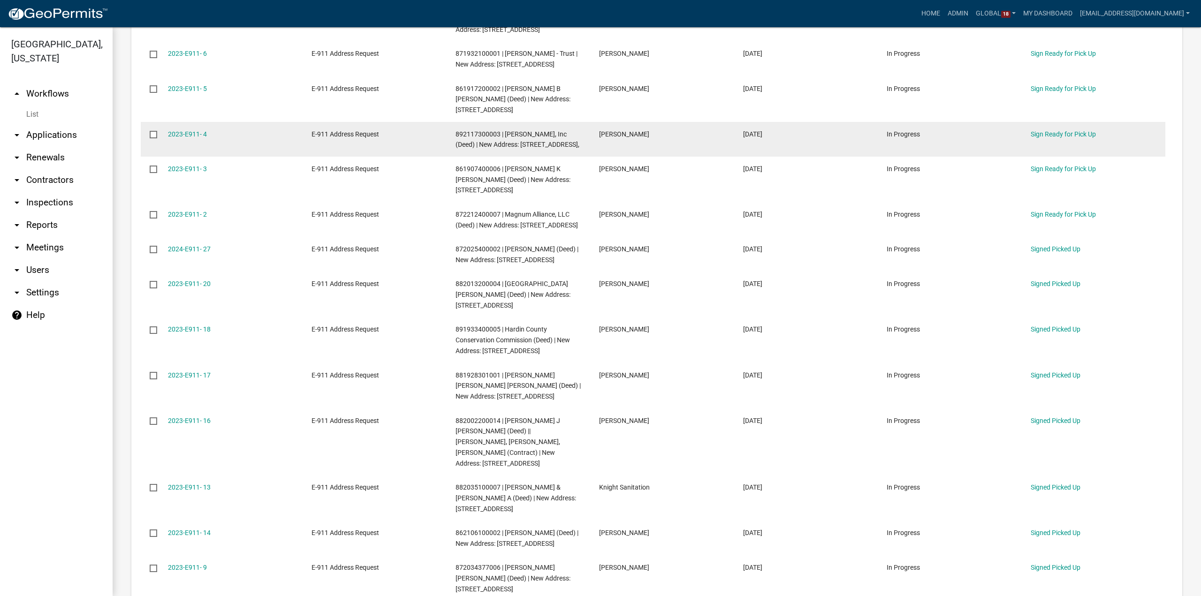
scroll to position [1999, 0]
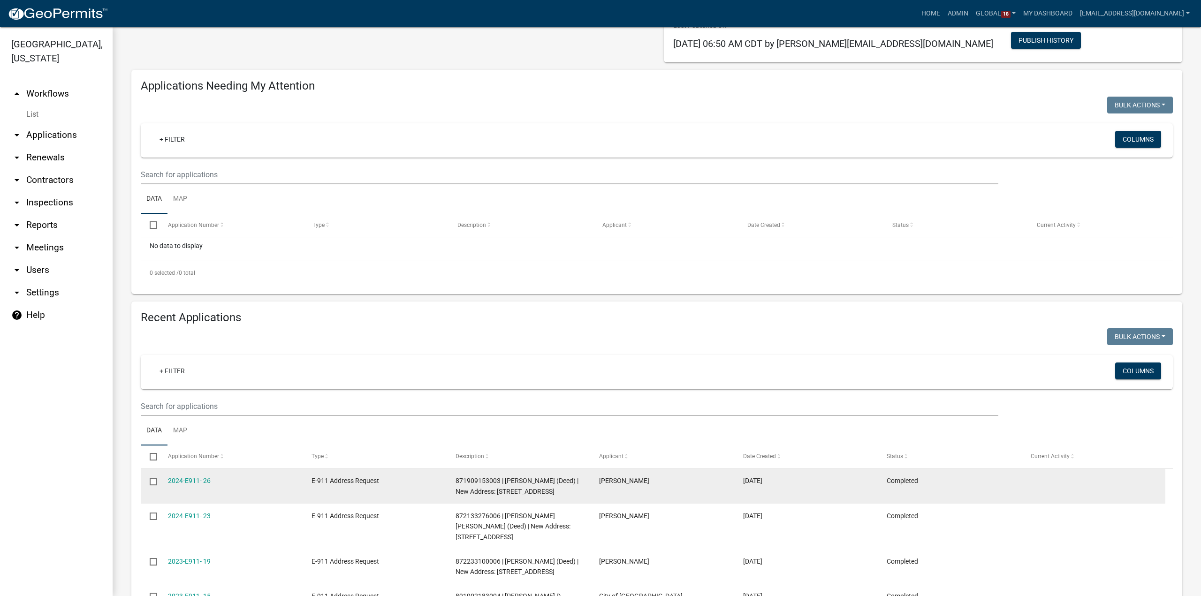
scroll to position [122, 0]
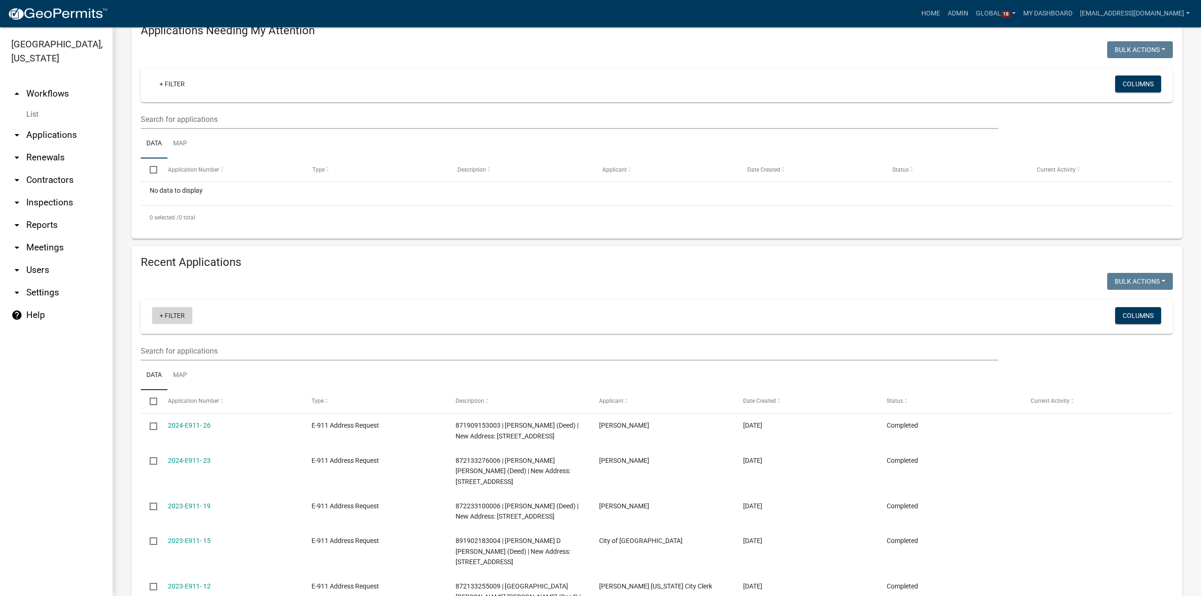
click at [164, 313] on link "+ Filter" at bounding box center [172, 315] width 40 height 17
click at [163, 403] on li "Description" at bounding box center [174, 407] width 86 height 22
click at [166, 347] on input "text" at bounding box center [180, 346] width 86 height 19
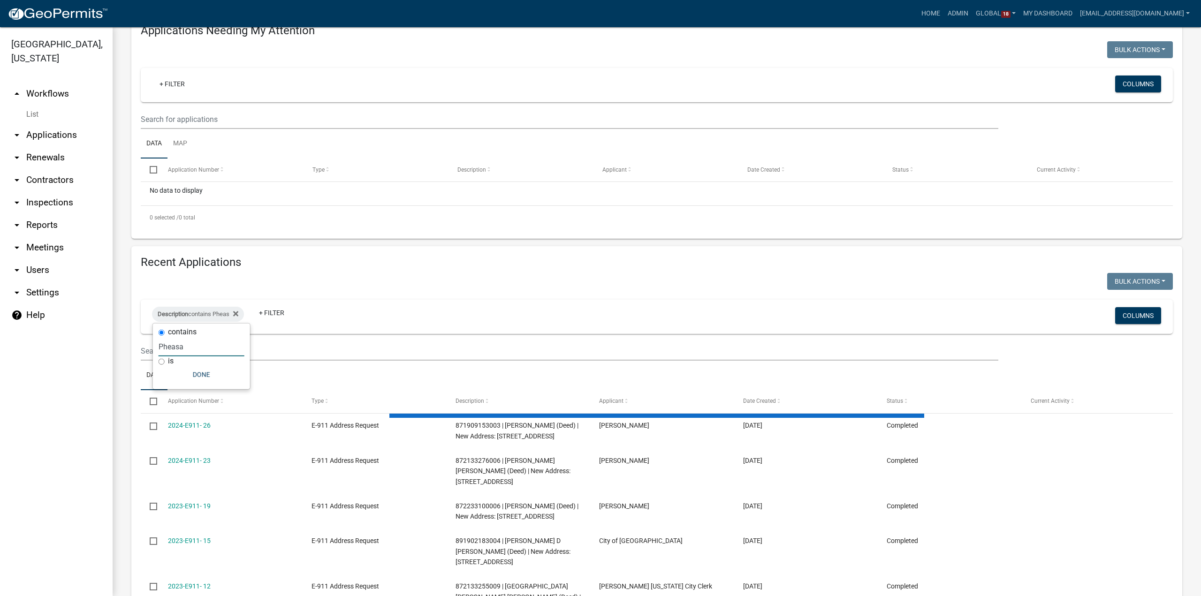
scroll to position [27, 0]
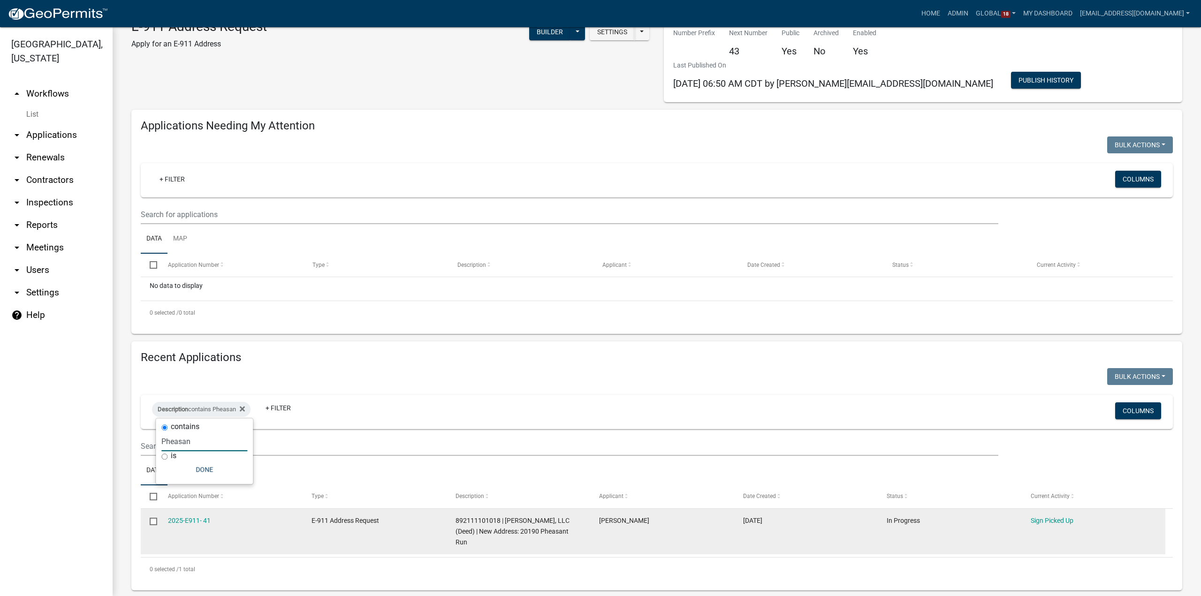
type input "Pheasan"
click at [514, 520] on span "892111101018 | [PERSON_NAME], LLC (Deed) | New Address: 20190 Pheasant Run" at bounding box center [512, 531] width 114 height 29
click at [198, 521] on link "2025-E911- 41" at bounding box center [189, 521] width 43 height 8
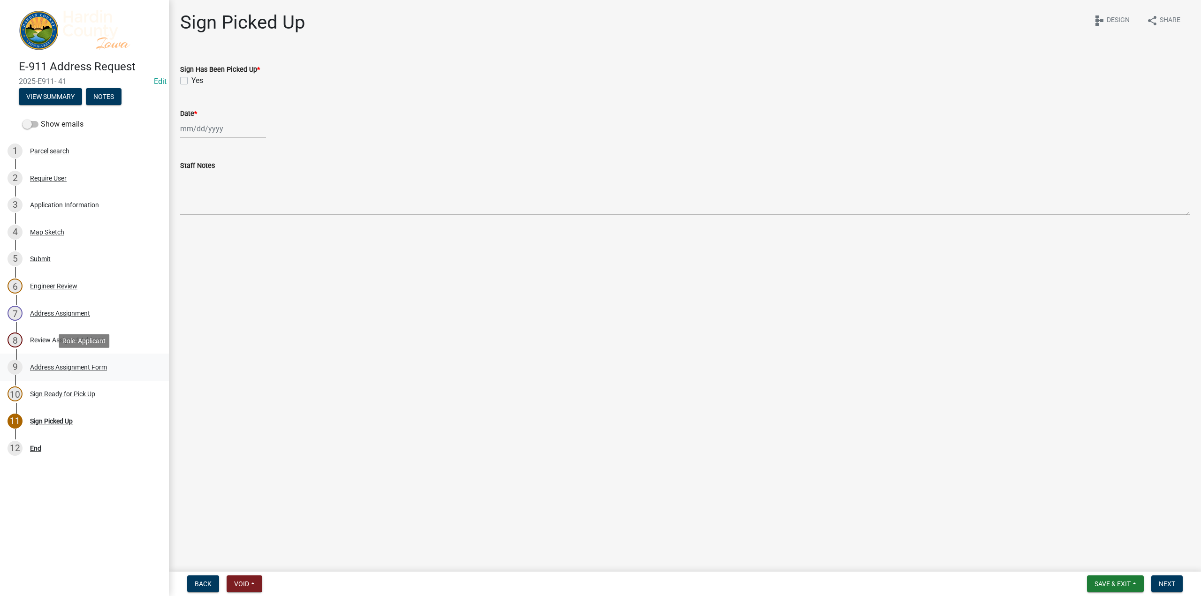
click at [47, 369] on div "Address Assignment Form" at bounding box center [68, 367] width 77 height 7
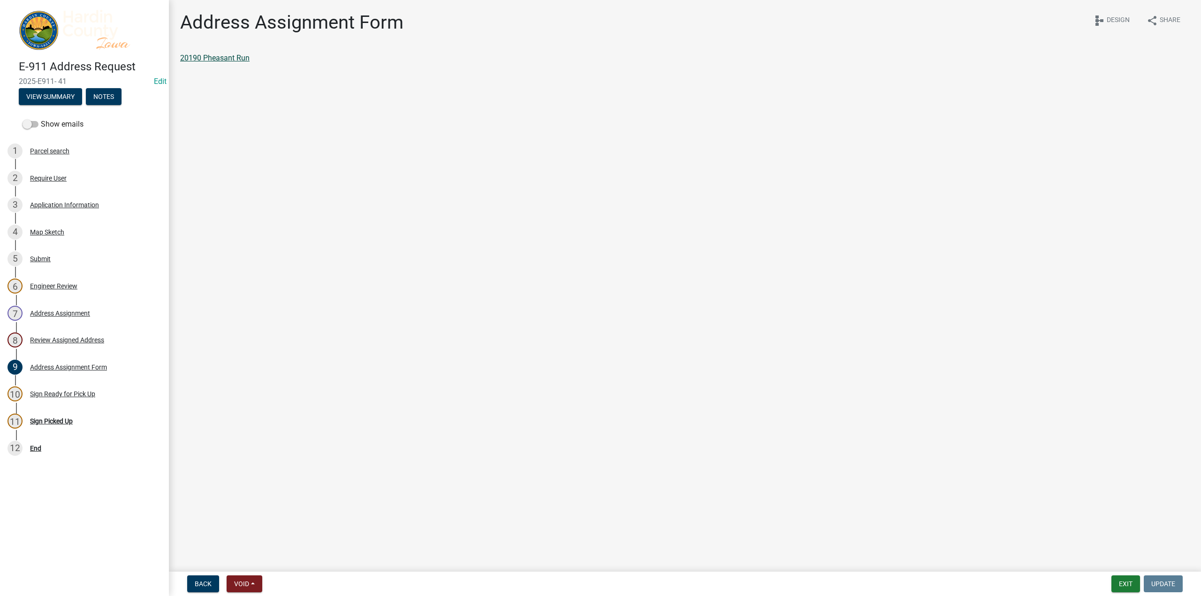
click at [206, 60] on link "20190 Pheasant Run" at bounding box center [214, 57] width 69 height 9
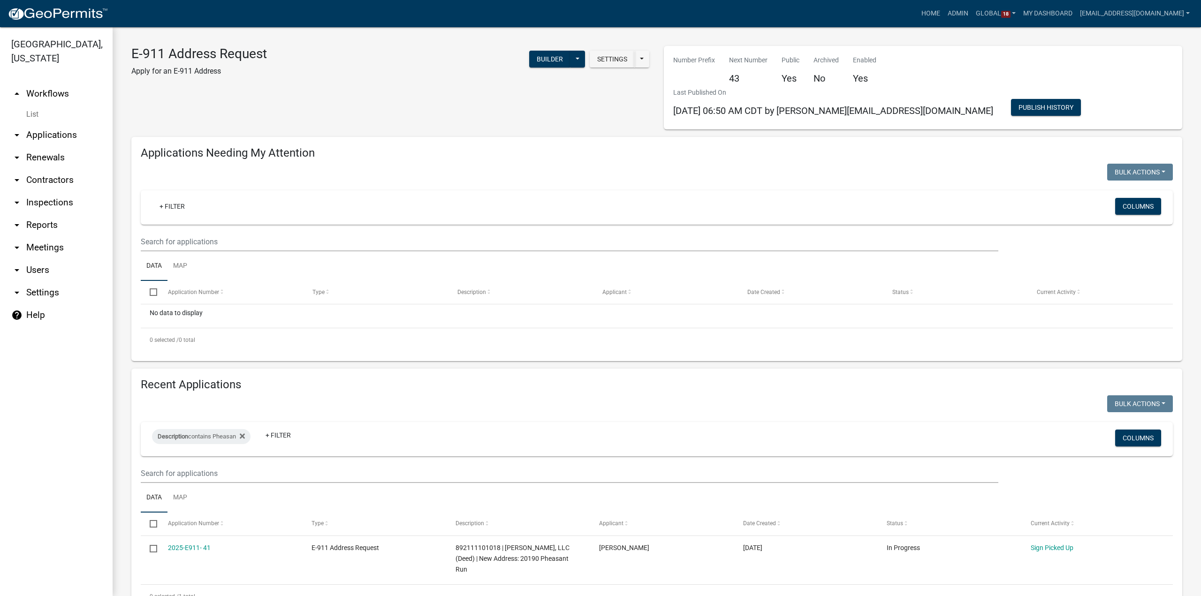
click at [45, 259] on link "arrow_drop_down Users" at bounding box center [56, 270] width 113 height 23
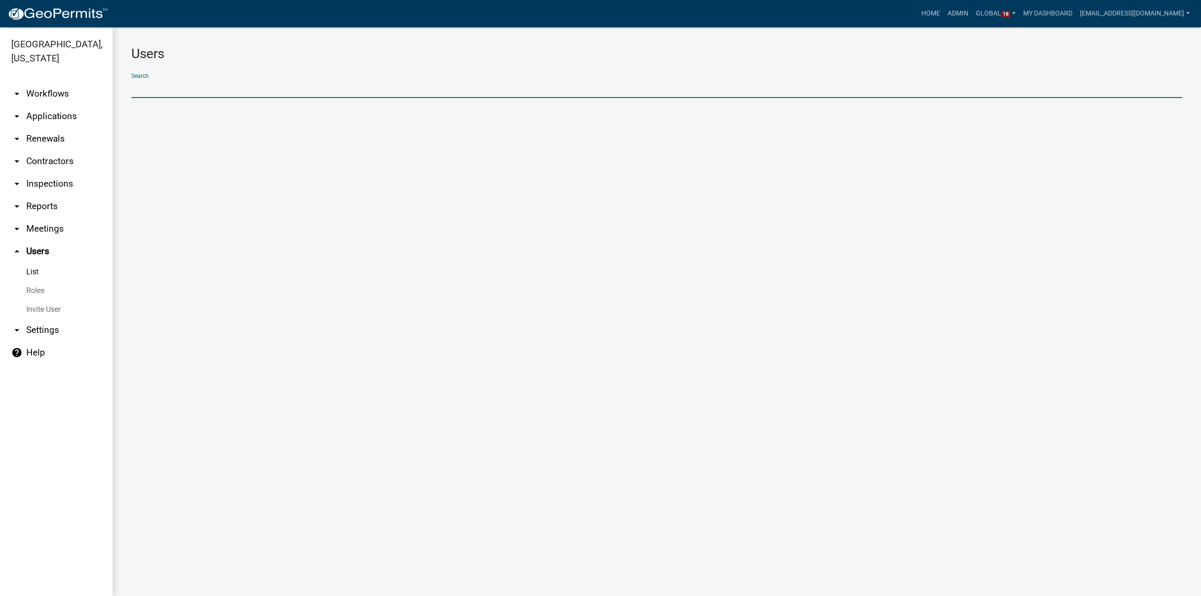
click at [164, 91] on input "text" at bounding box center [656, 88] width 1051 height 19
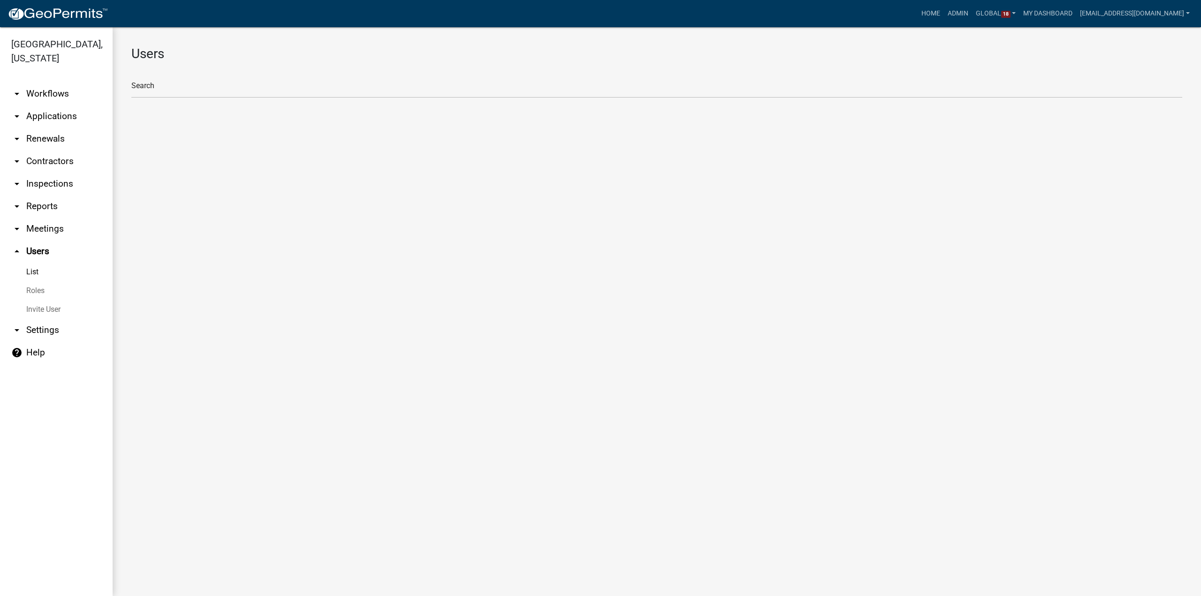
click at [53, 83] on link "arrow_drop_down Workflows" at bounding box center [56, 94] width 113 height 23
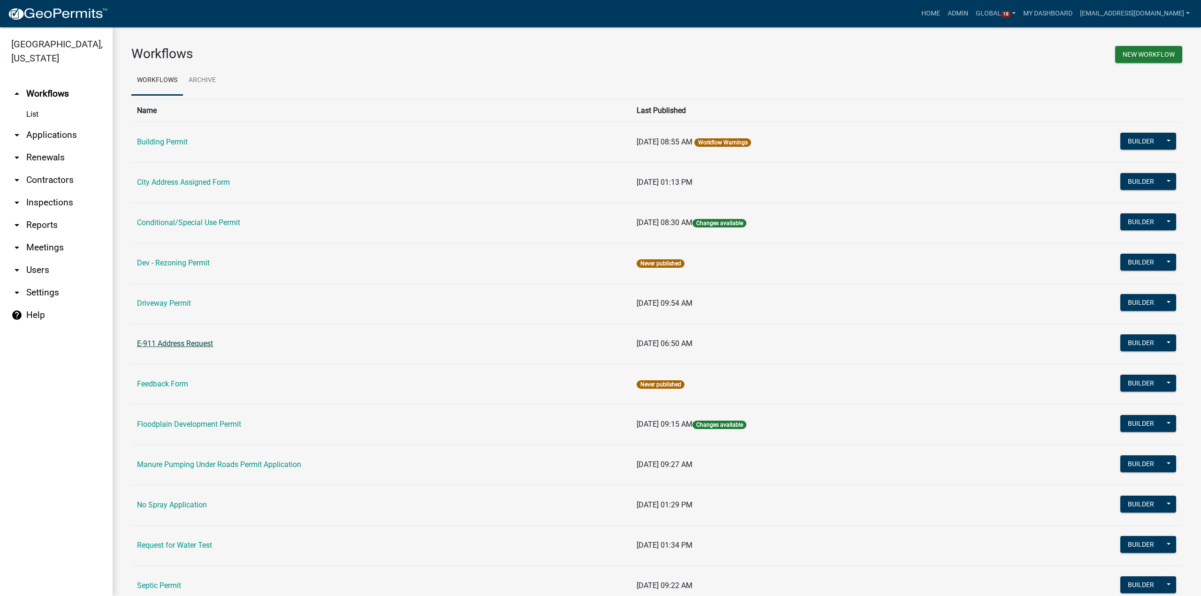
click at [162, 345] on link "E-911 Address Request" at bounding box center [175, 343] width 76 height 9
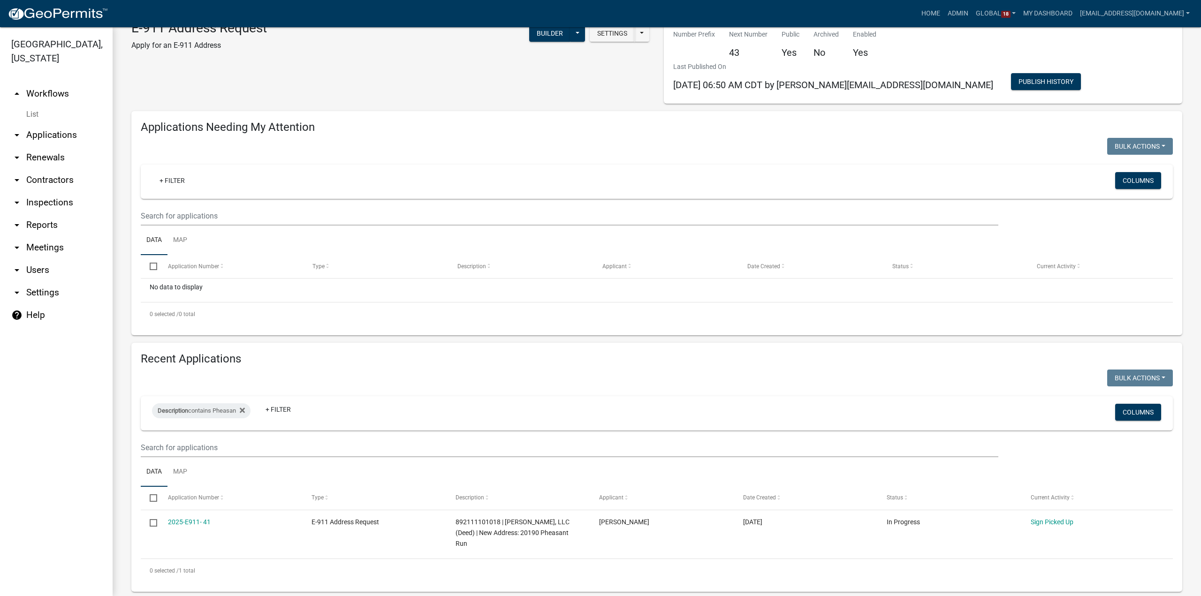
scroll to position [27, 0]
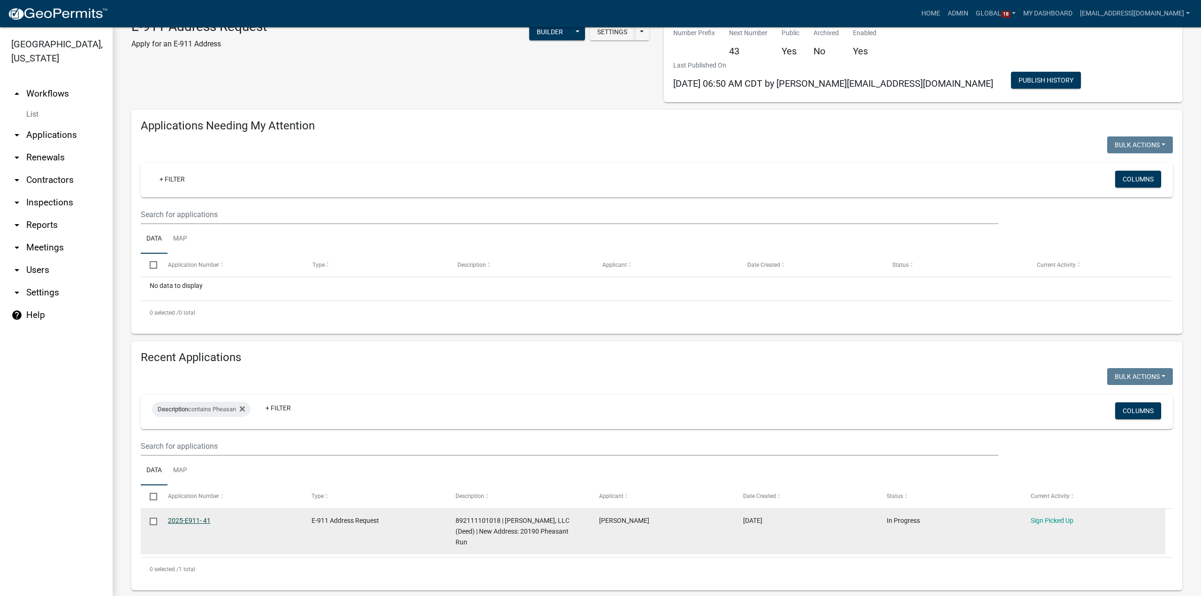
click at [185, 519] on link "2025-E911- 41" at bounding box center [189, 521] width 43 height 8
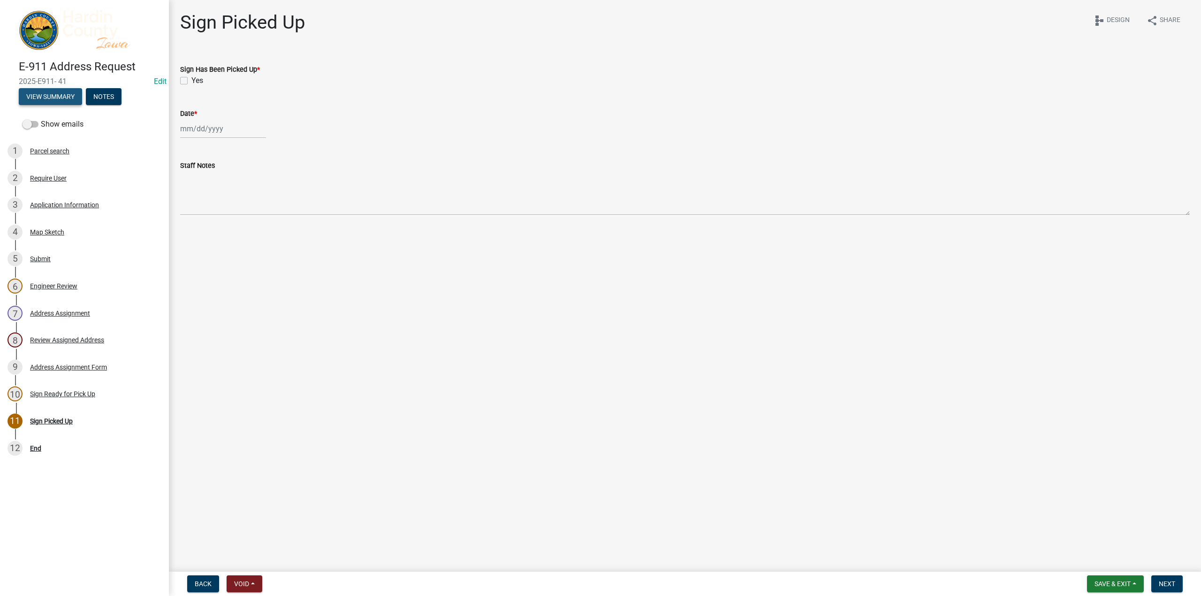
click at [33, 98] on button "View Summary" at bounding box center [50, 96] width 63 height 17
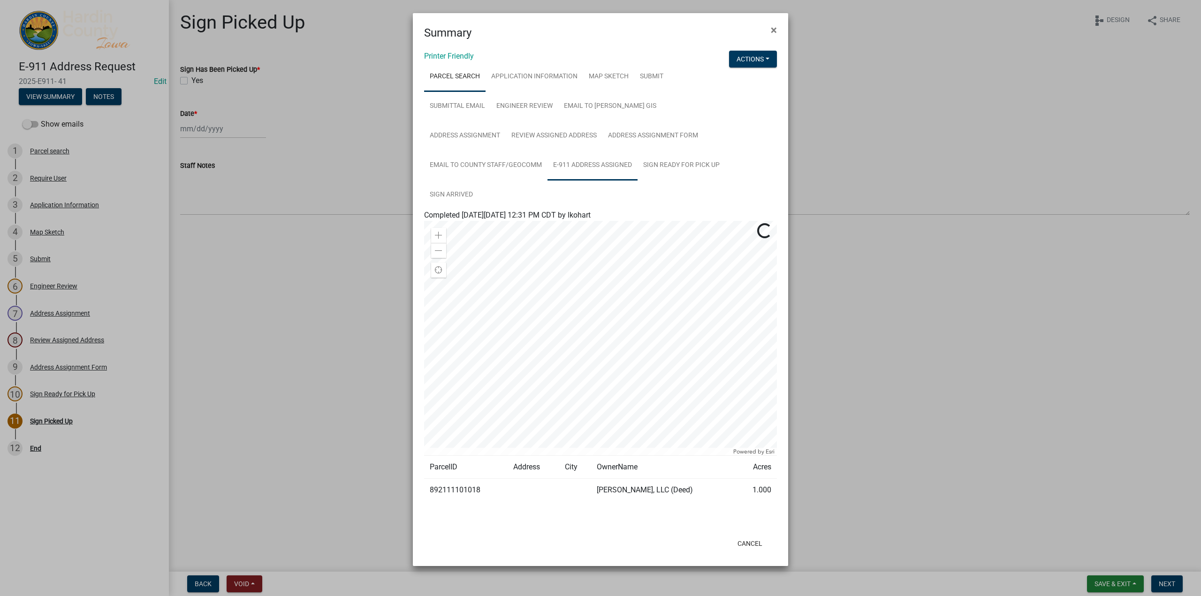
click at [576, 167] on link "E-911 Address Assigned" at bounding box center [592, 166] width 90 height 30
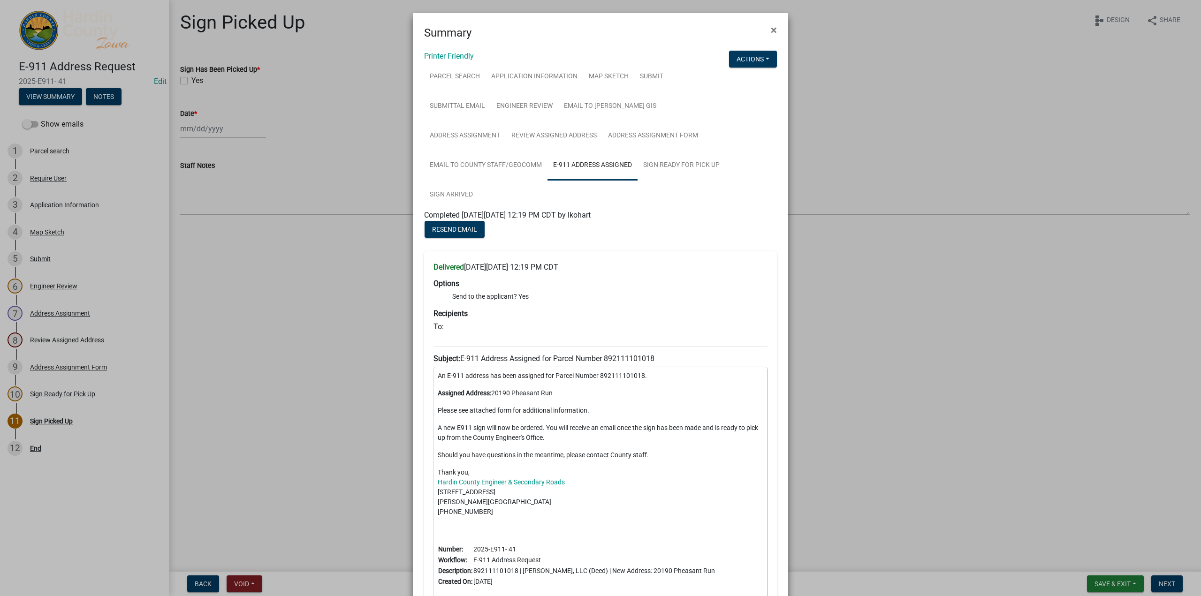
scroll to position [47, 0]
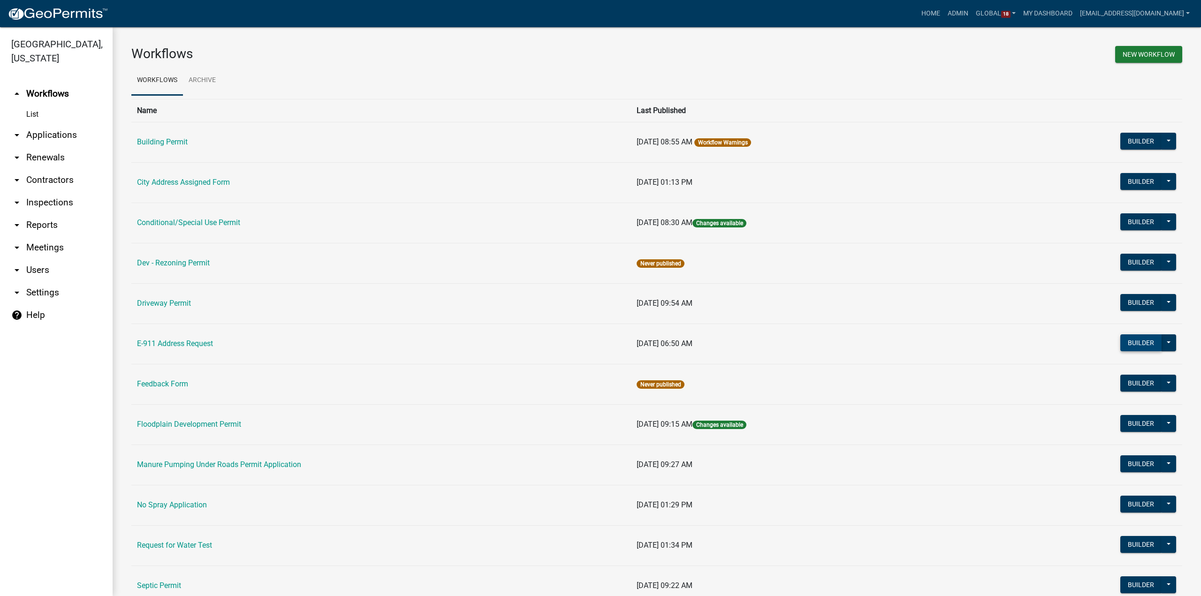
click at [1139, 341] on button "Builder" at bounding box center [1140, 342] width 41 height 17
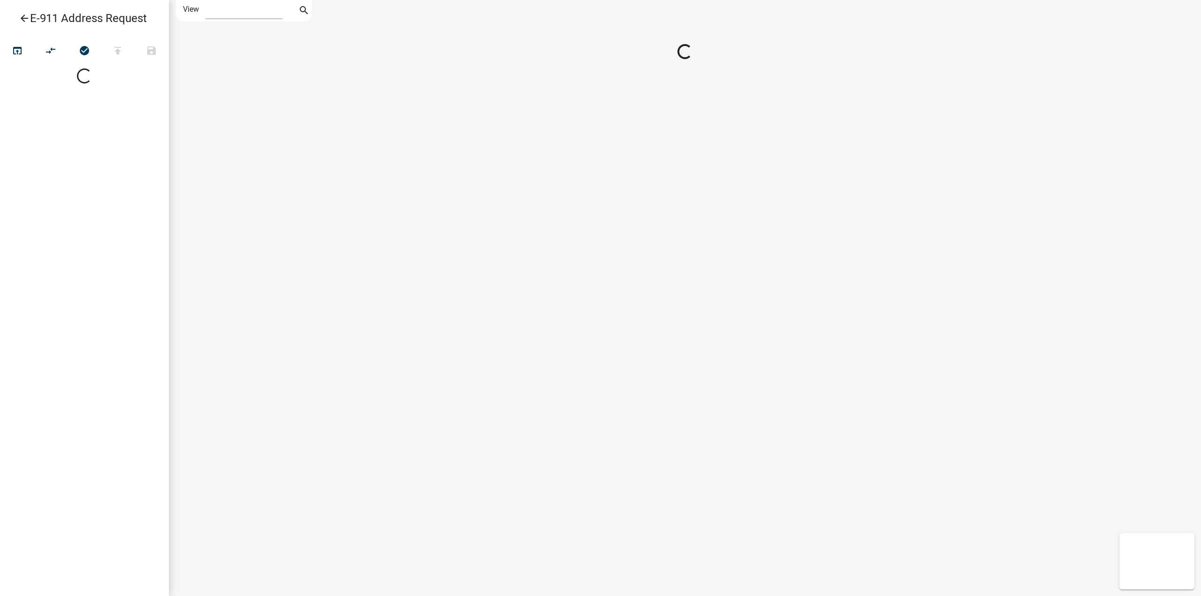
select select "1"
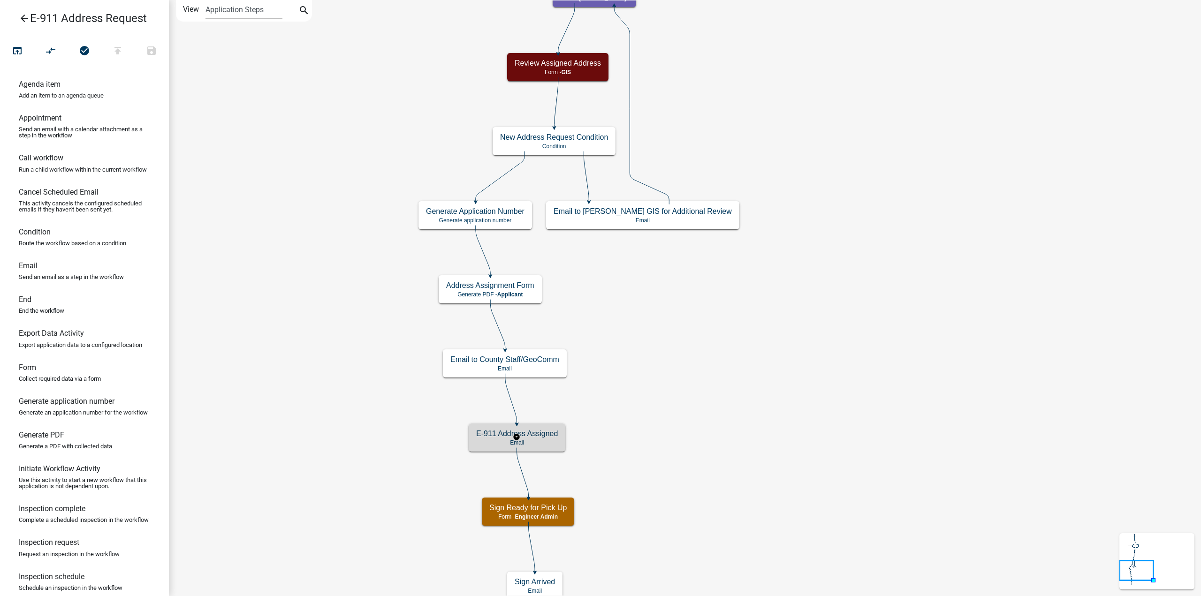
click at [540, 445] on p "Email" at bounding box center [517, 442] width 82 height 7
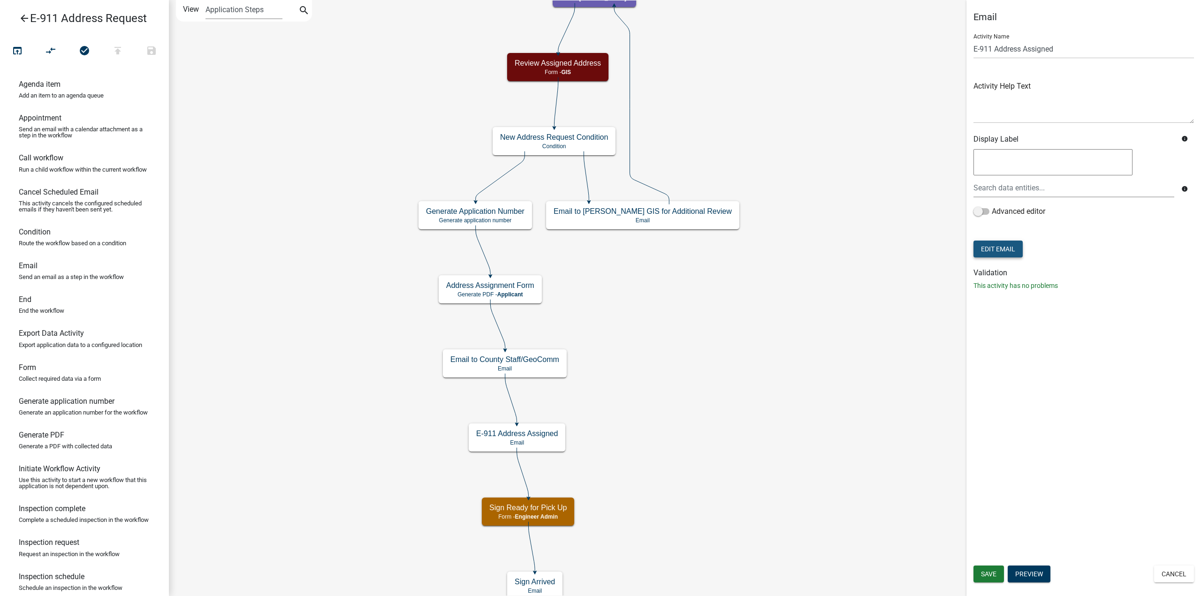
click at [990, 245] on button "Edit Email" at bounding box center [997, 249] width 49 height 17
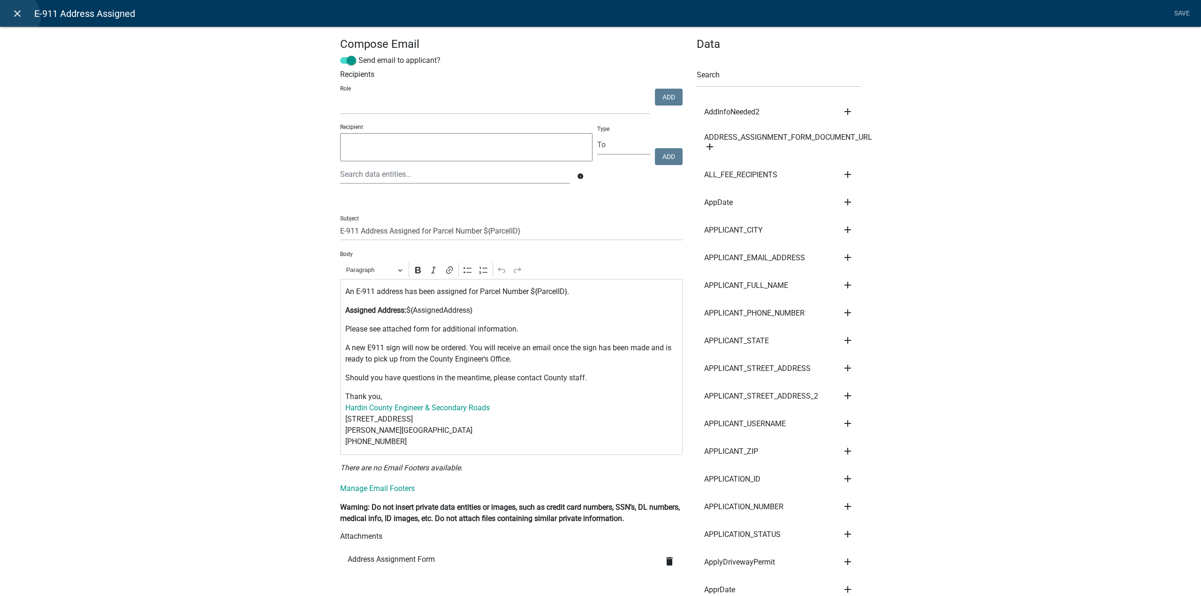
click at [17, 16] on icon "close" at bounding box center [17, 13] width 11 height 11
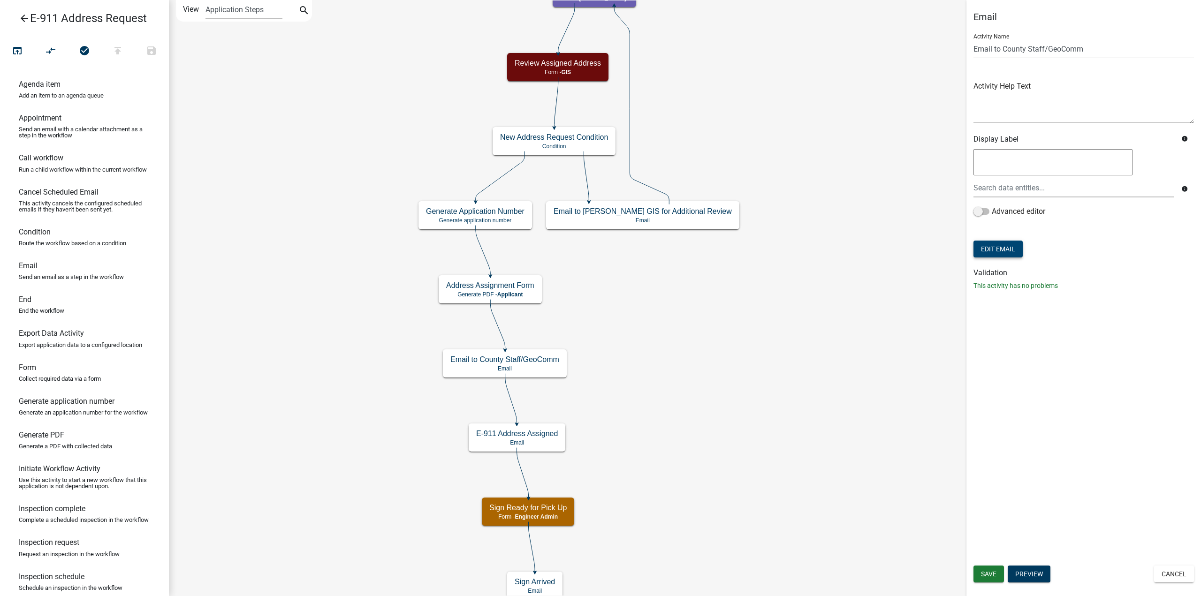
click at [993, 249] on button "Edit Email" at bounding box center [997, 249] width 49 height 17
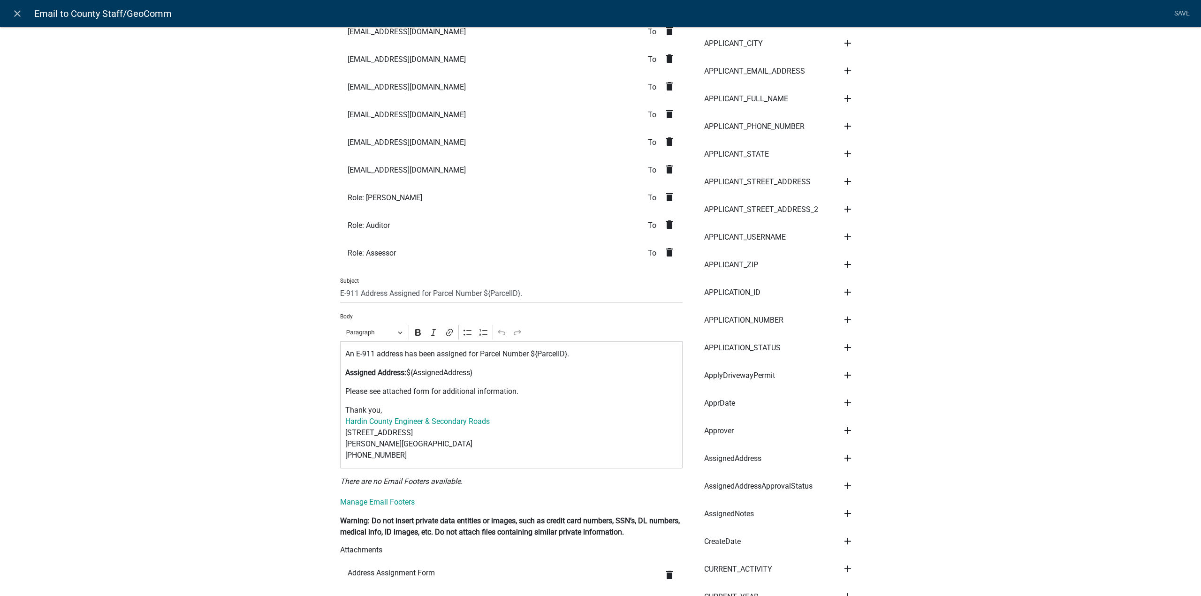
scroll to position [188, 0]
drag, startPoint x: 530, startPoint y: 351, endPoint x: 565, endPoint y: 347, distance: 35.4
click at [565, 348] on p "An E-911 address has been assigned for Parcel Number ${ParcelID}." at bounding box center [511, 353] width 333 height 11
click at [413, 331] on icon "Editor toolbar" at bounding box center [417, 331] width 9 height 9
click at [568, 411] on p "Thank you, Hardin County Engineer & Secondary Roads [STREET_ADDRESS][PERSON_NAM…" at bounding box center [511, 432] width 333 height 56
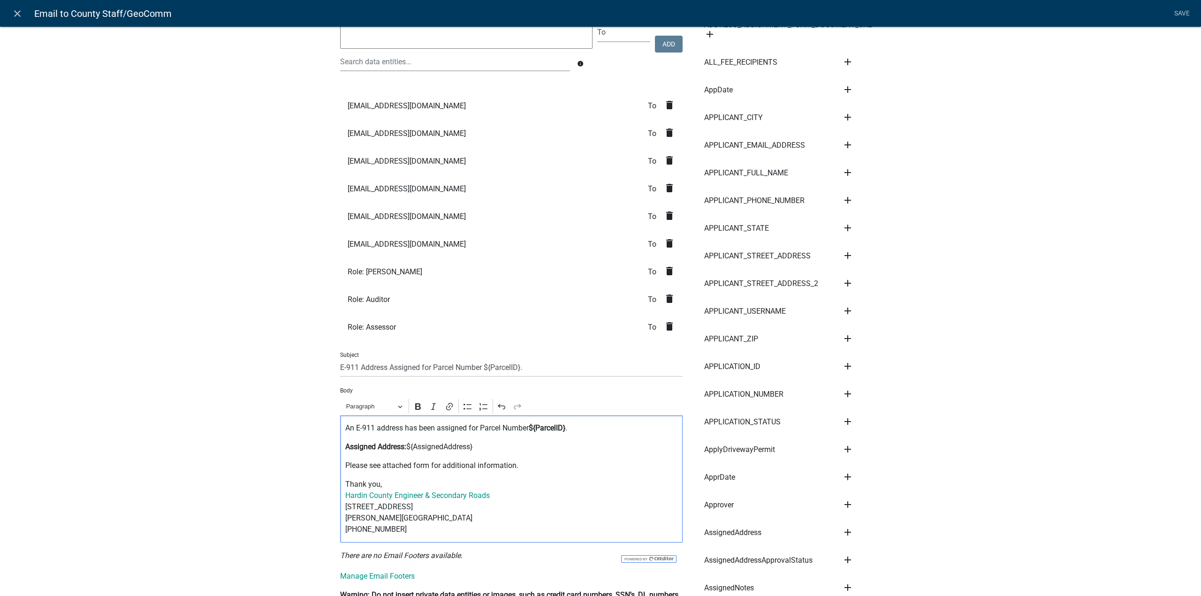
scroll to position [94, 0]
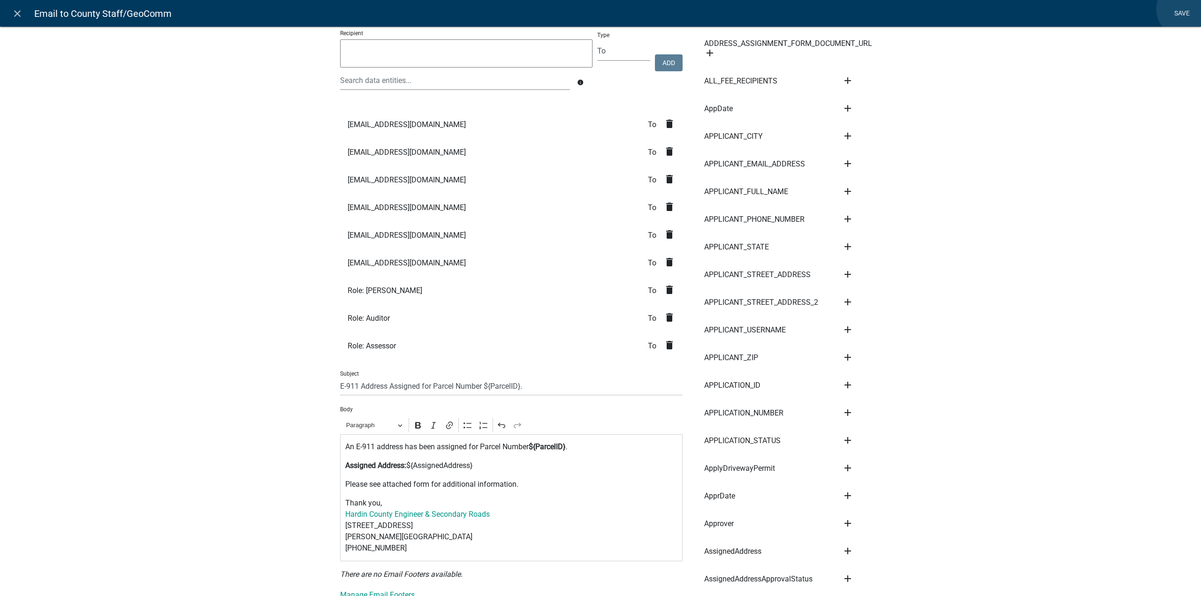
click at [1186, 9] on link "Save" at bounding box center [1181, 14] width 23 height 18
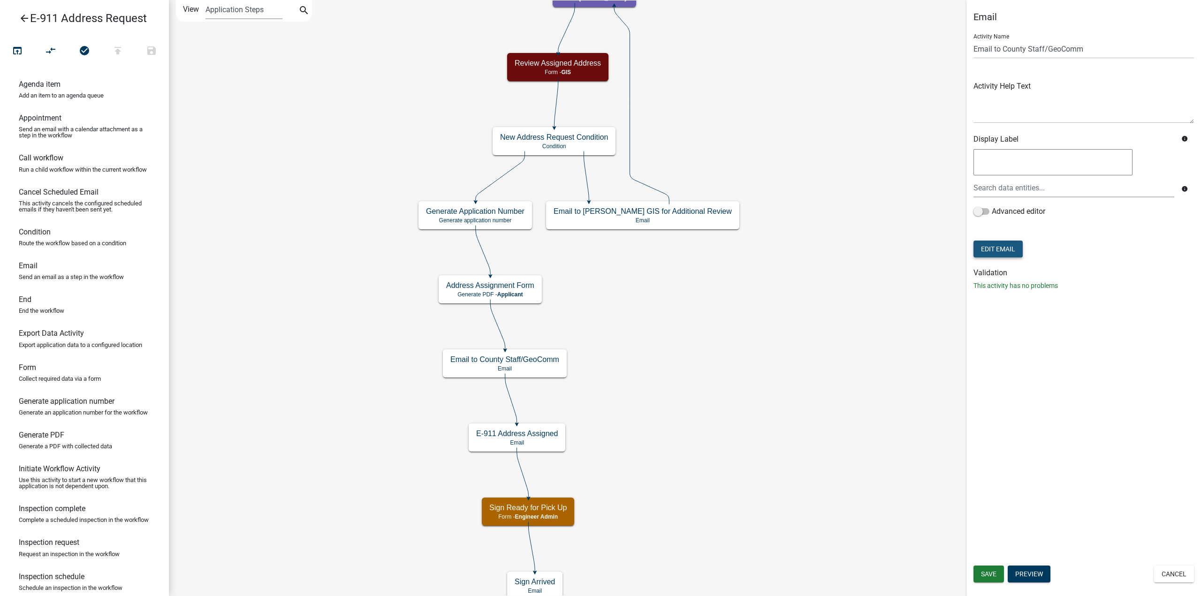
click at [992, 250] on button "Edit Email" at bounding box center [997, 249] width 49 height 17
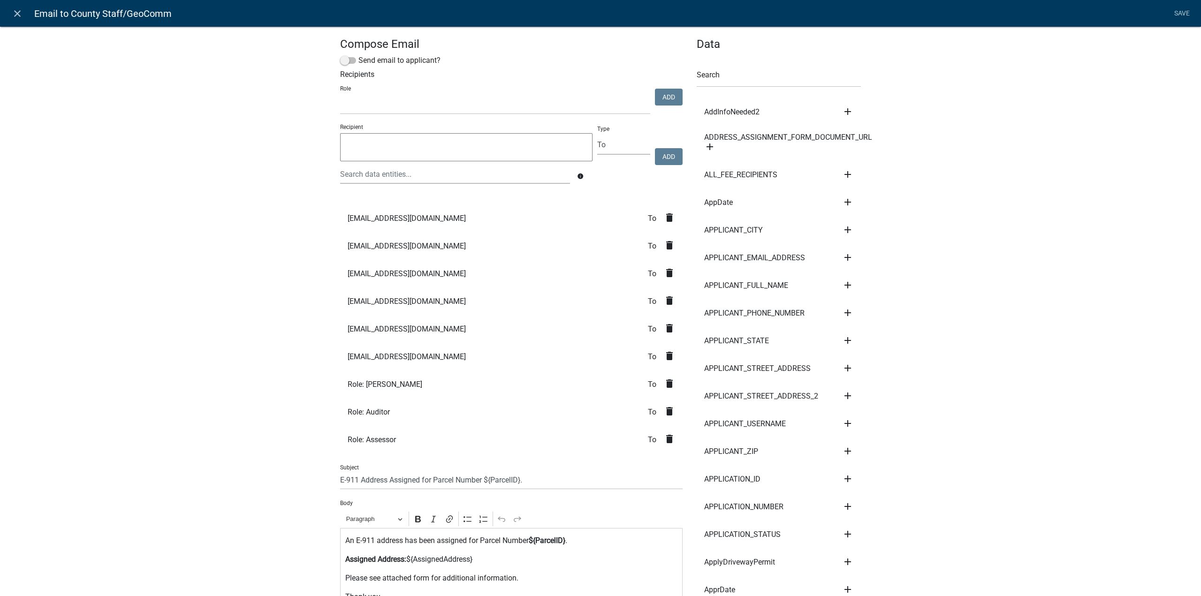
click at [463, 152] on textarea at bounding box center [466, 147] width 252 height 28
type textarea "m"
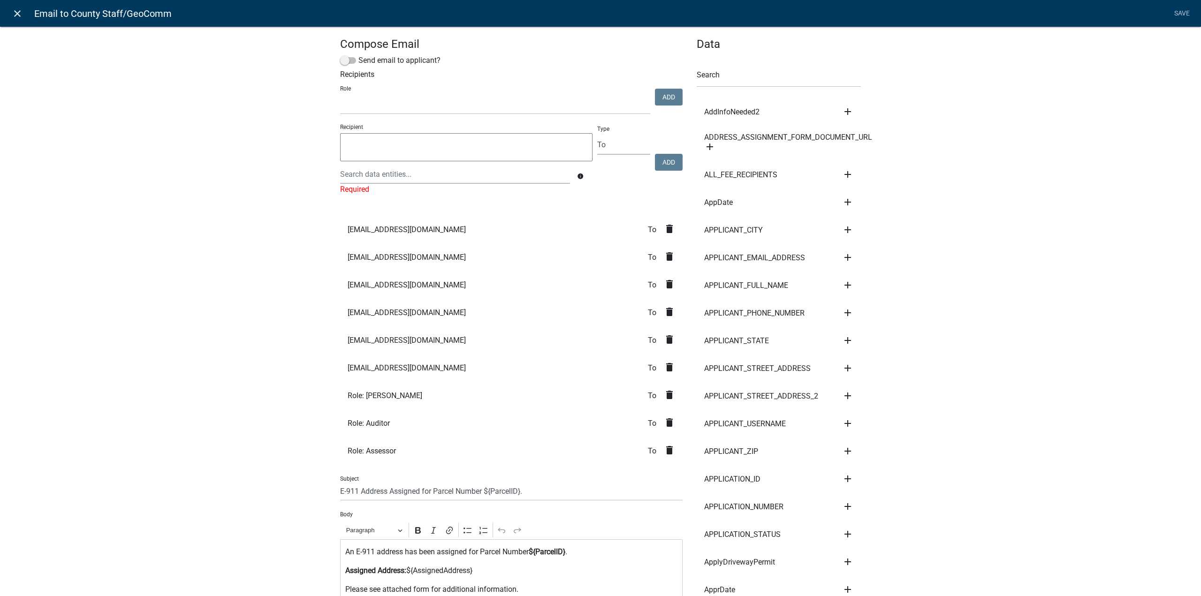
click at [19, 15] on icon "close" at bounding box center [17, 13] width 11 height 11
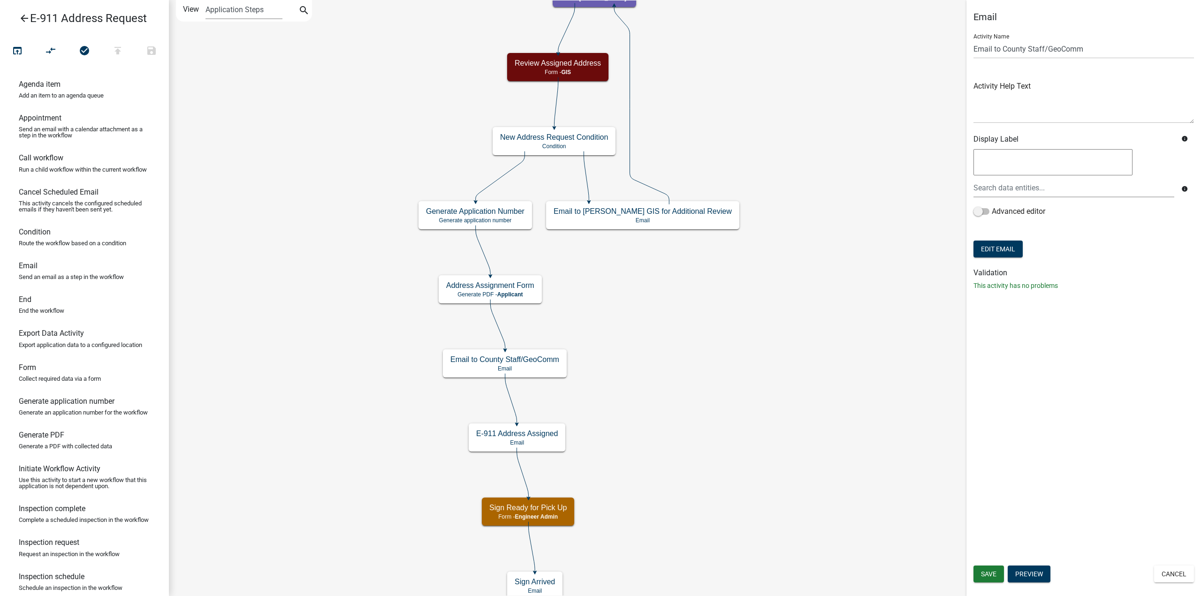
click at [16, 15] on link "arrow_back E-911 Address Request" at bounding box center [81, 19] width 146 height 22
click at [22, 15] on icon "arrow_back" at bounding box center [24, 19] width 11 height 13
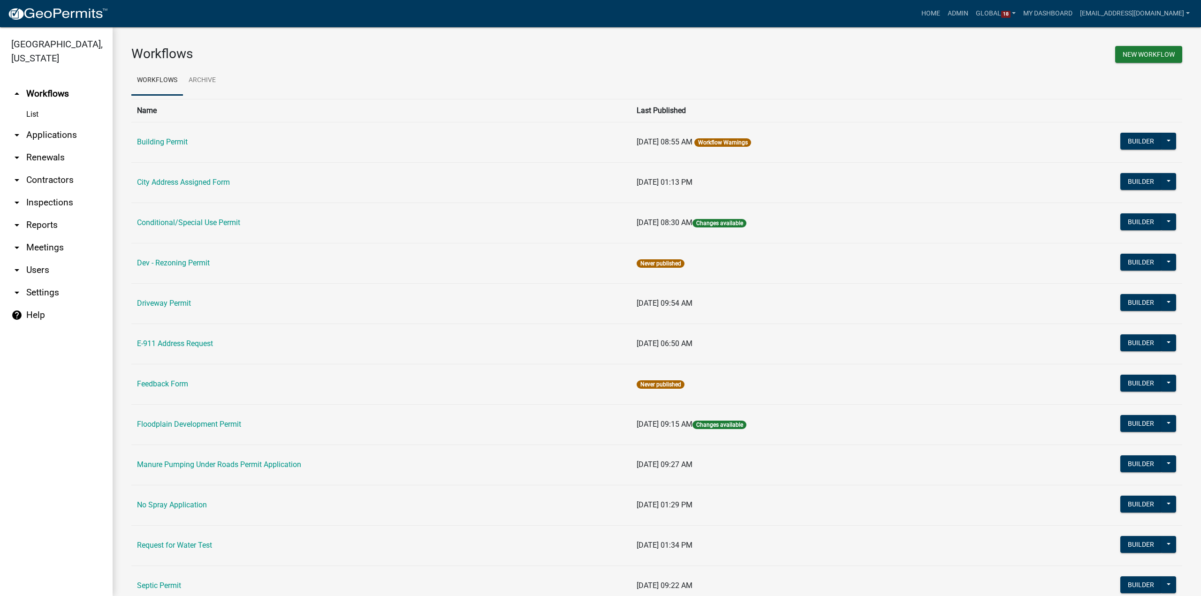
click at [37, 259] on link "arrow_drop_down Users" at bounding box center [56, 270] width 113 height 23
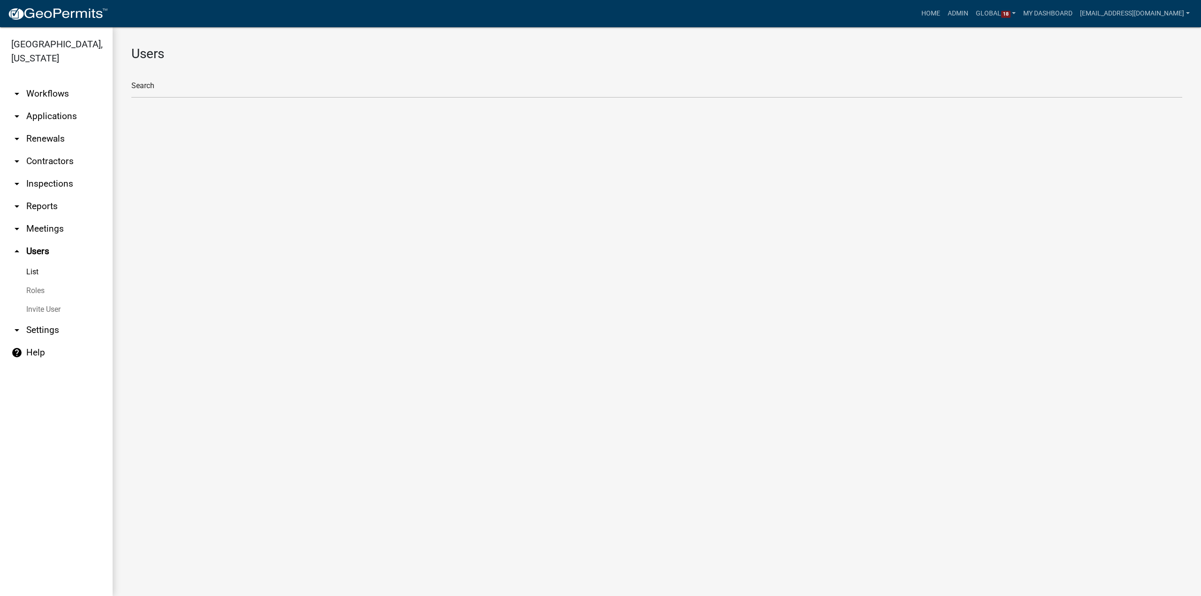
click at [39, 281] on link "Roles" at bounding box center [56, 290] width 113 height 19
click at [152, 125] on li "Auditor" at bounding box center [656, 125] width 1051 height 23
select select "1: green"
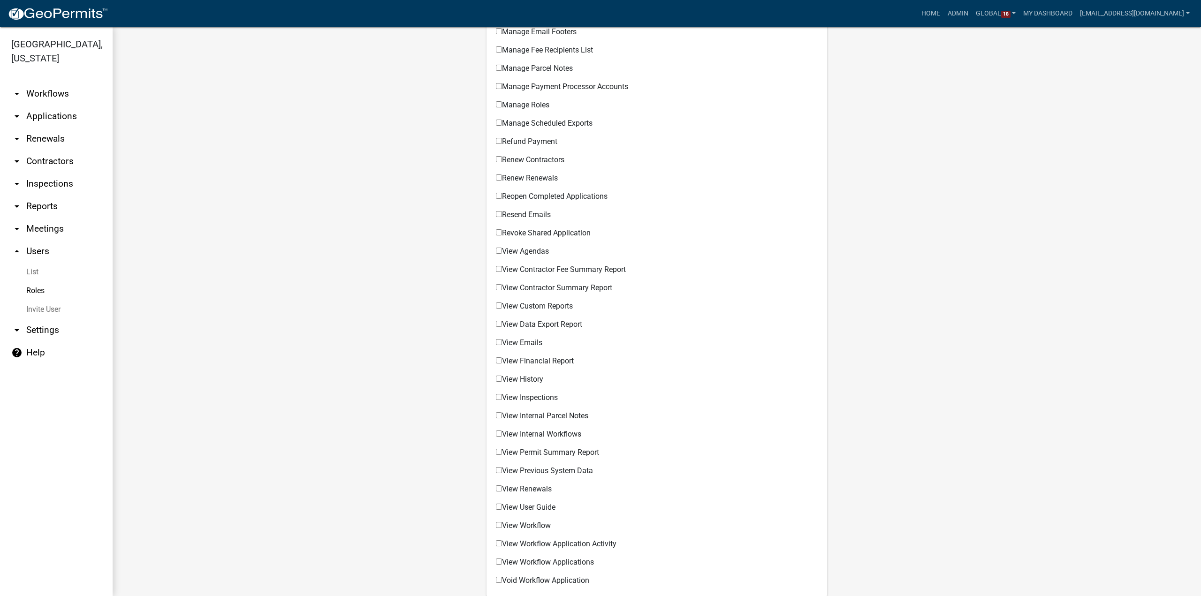
scroll to position [519, 0]
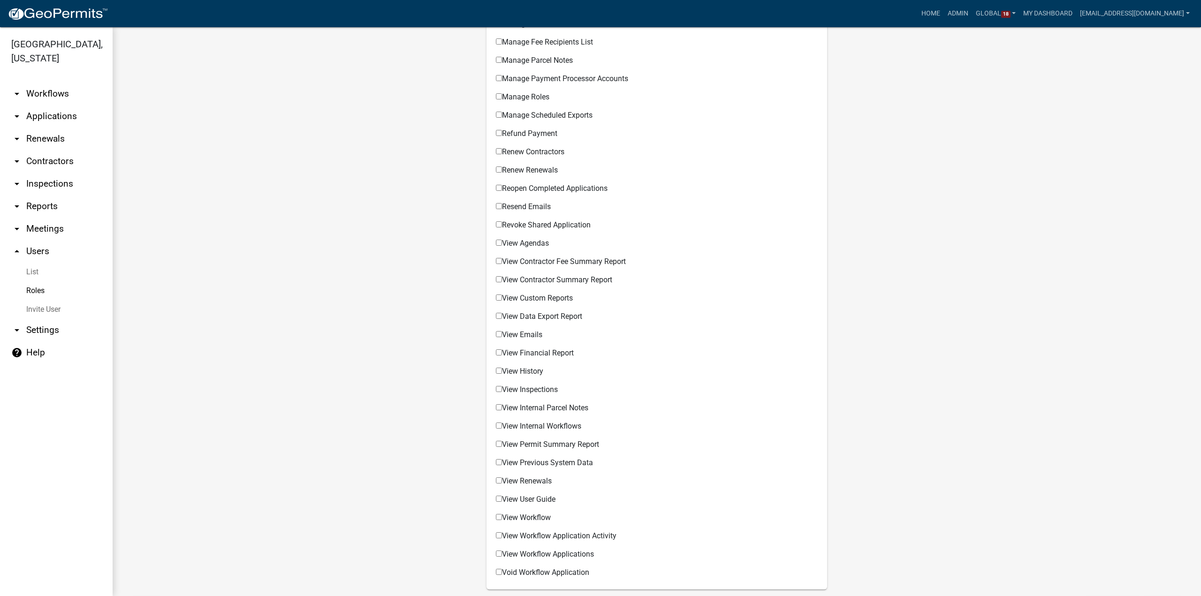
click at [496, 336] on input "View Emails" at bounding box center [499, 334] width 6 height 6
checkbox input "true"
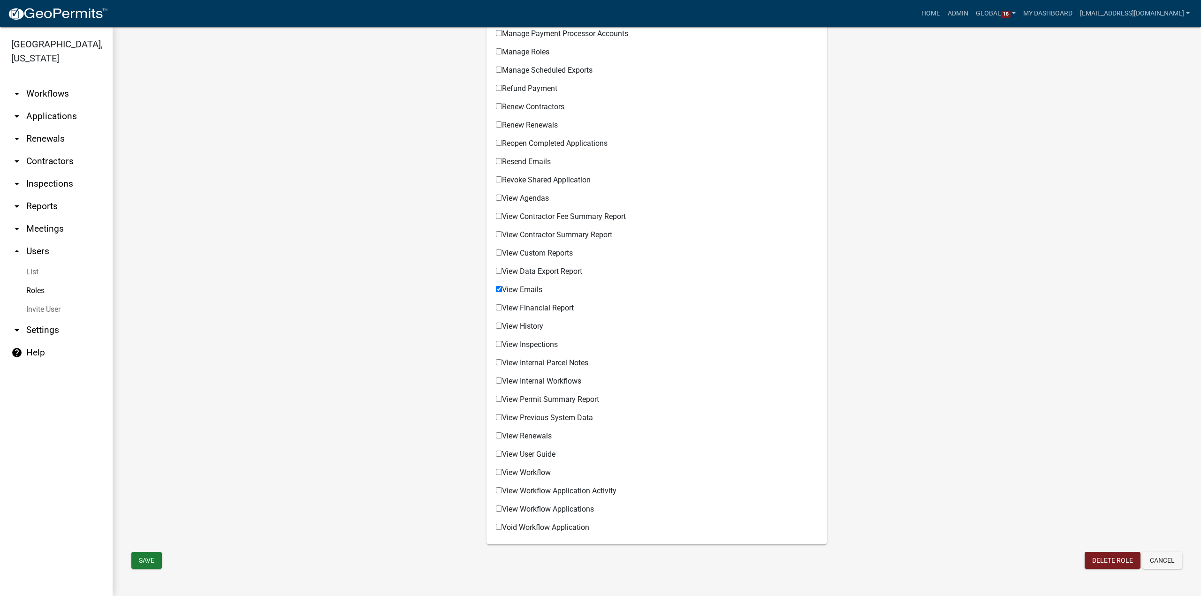
scroll to position [566, 0]
click at [153, 556] on button "Save" at bounding box center [146, 558] width 30 height 17
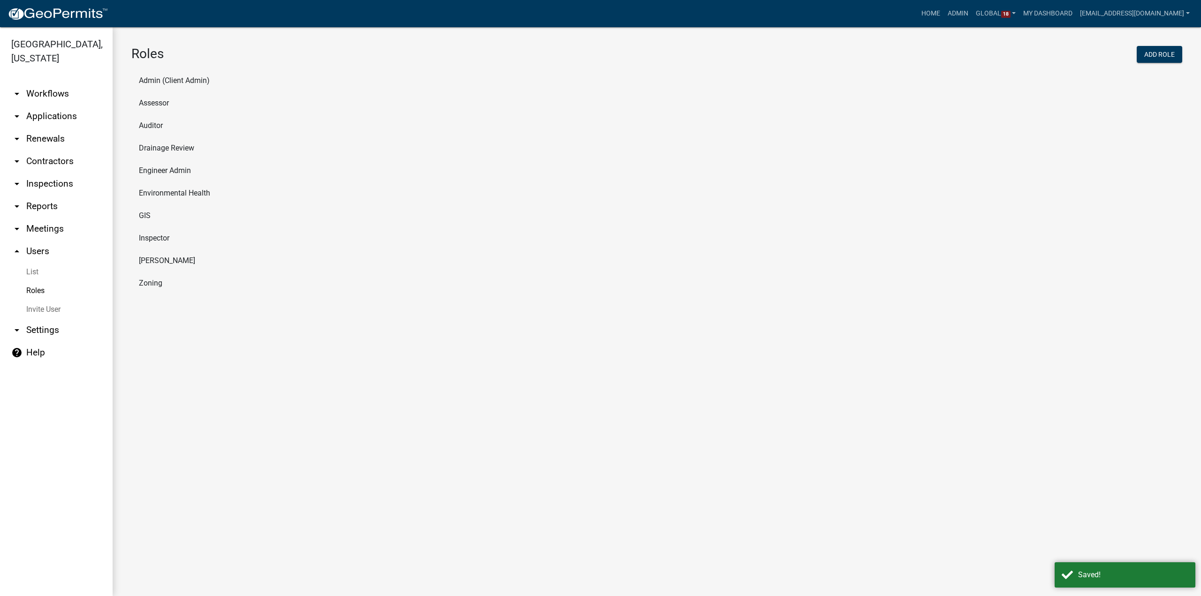
click at [157, 259] on li "[PERSON_NAME]" at bounding box center [656, 261] width 1051 height 23
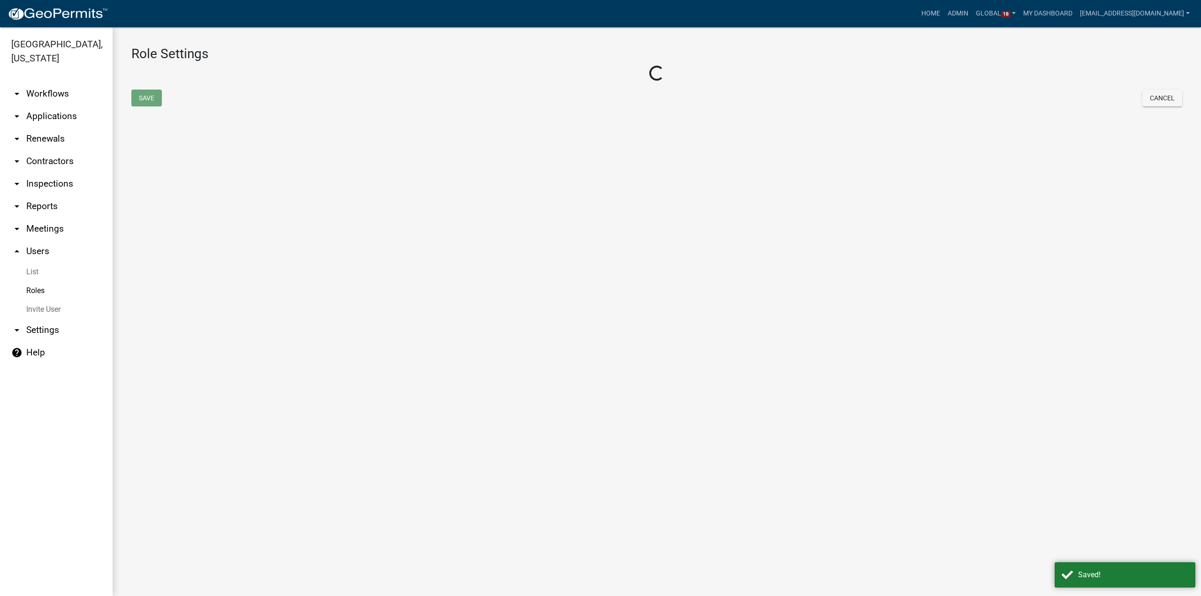
select select "5: purple"
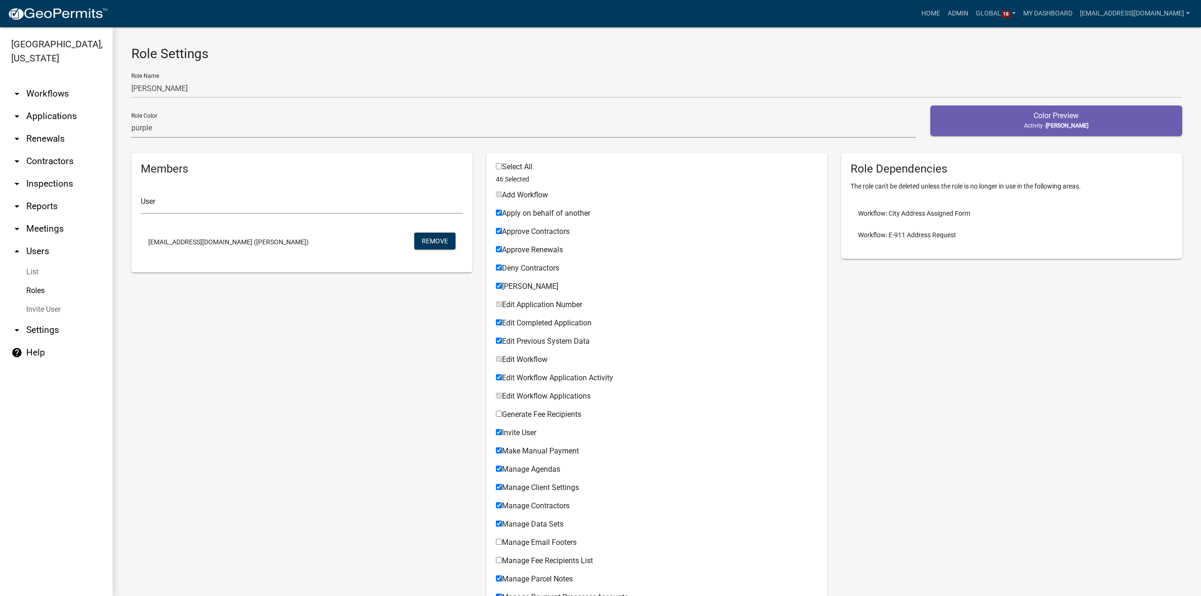
click at [42, 281] on link "Roles" at bounding box center [56, 290] width 113 height 19
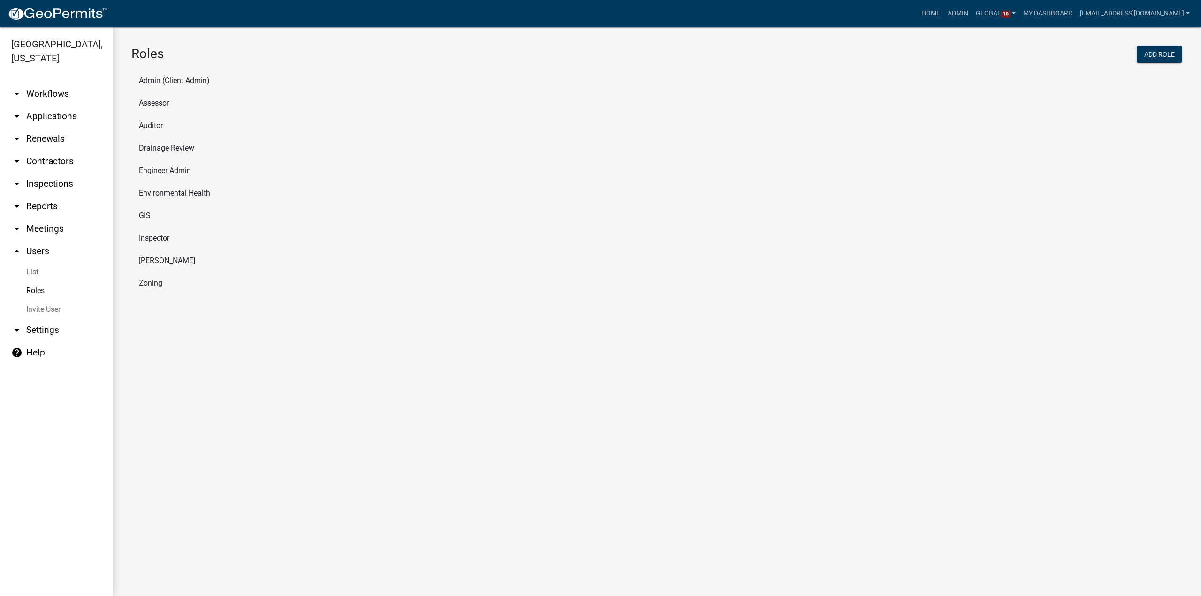
click at [157, 172] on li "Engineer Admin" at bounding box center [656, 170] width 1051 height 23
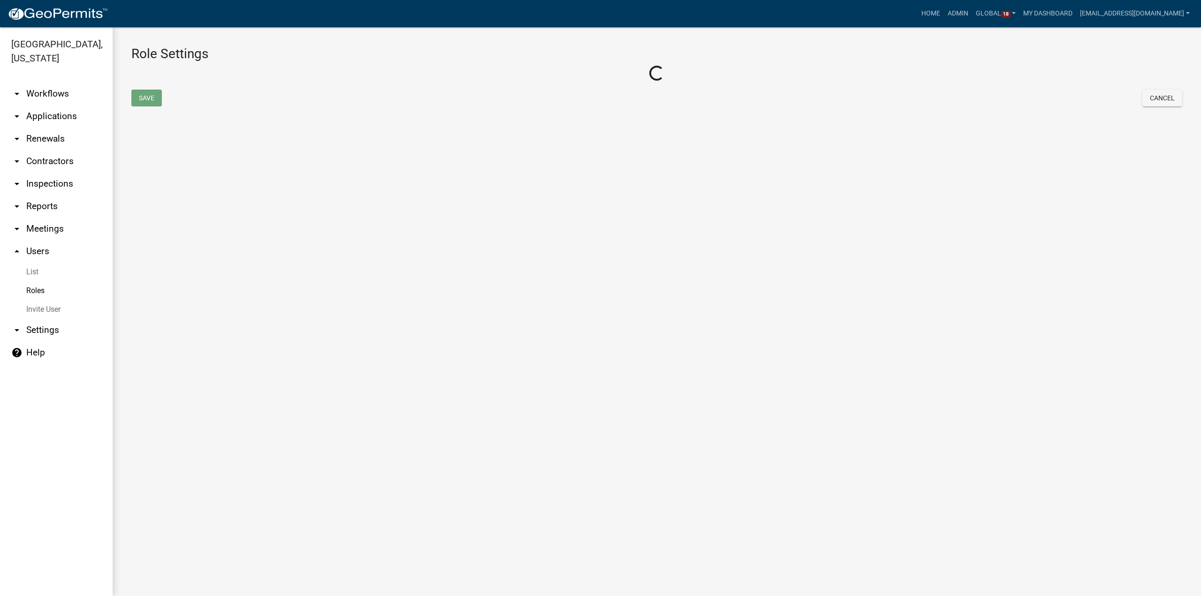
select select "3: orange"
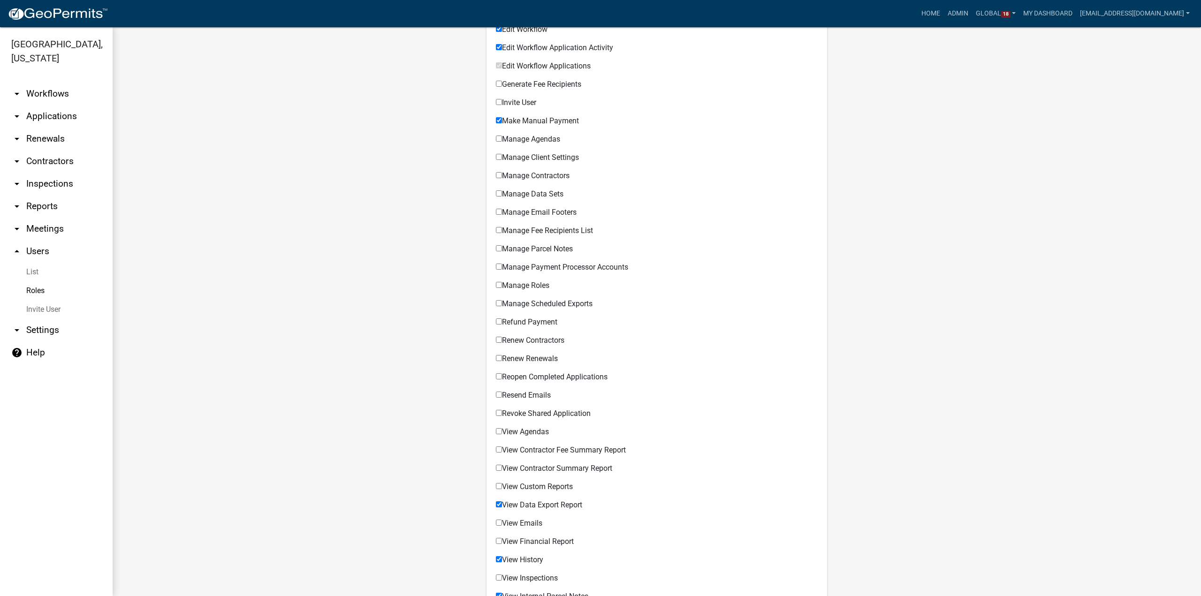
scroll to position [328, 0]
click at [36, 281] on link "Roles" at bounding box center [56, 290] width 113 height 19
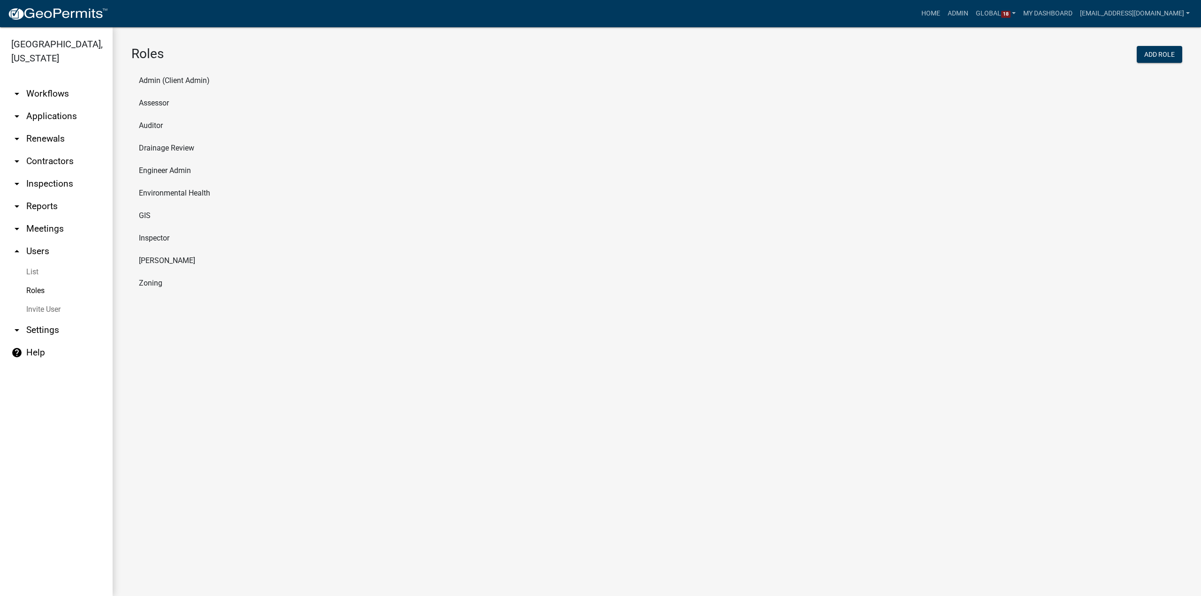
click at [157, 107] on li "Assessor" at bounding box center [656, 103] width 1051 height 23
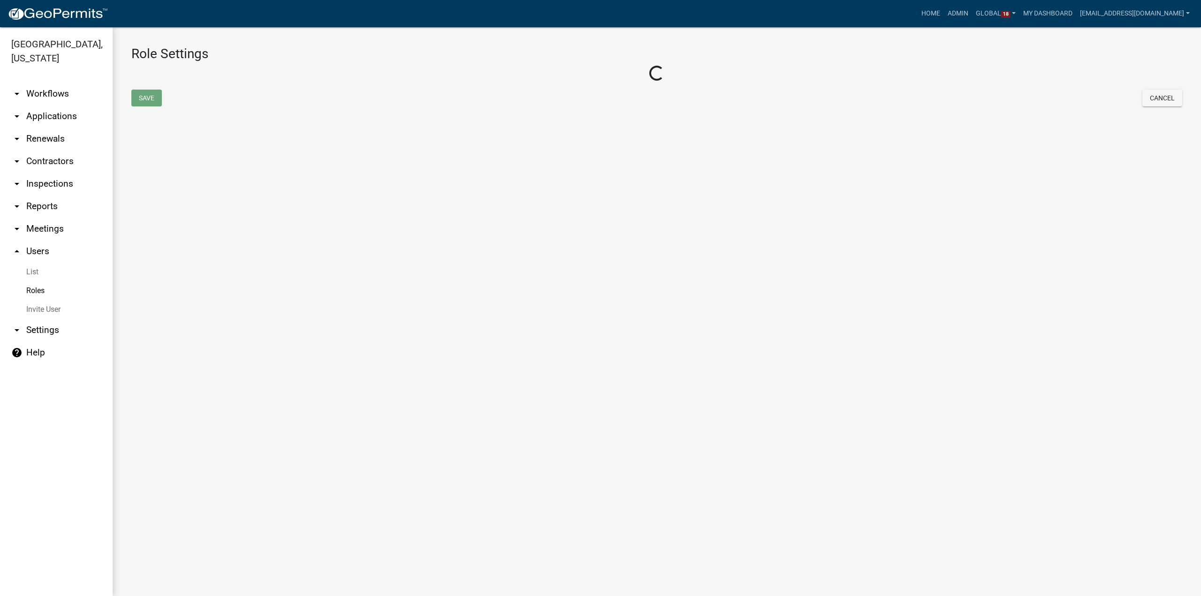
select select "2: yellow"
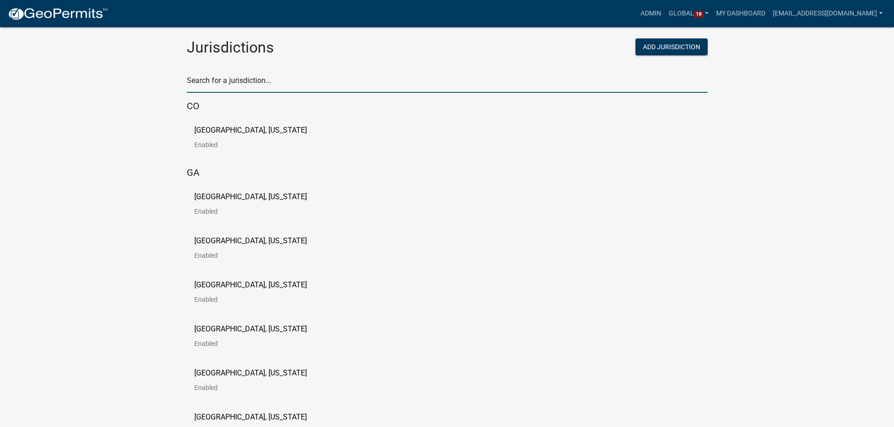
click at [253, 83] on input "text" at bounding box center [447, 83] width 521 height 19
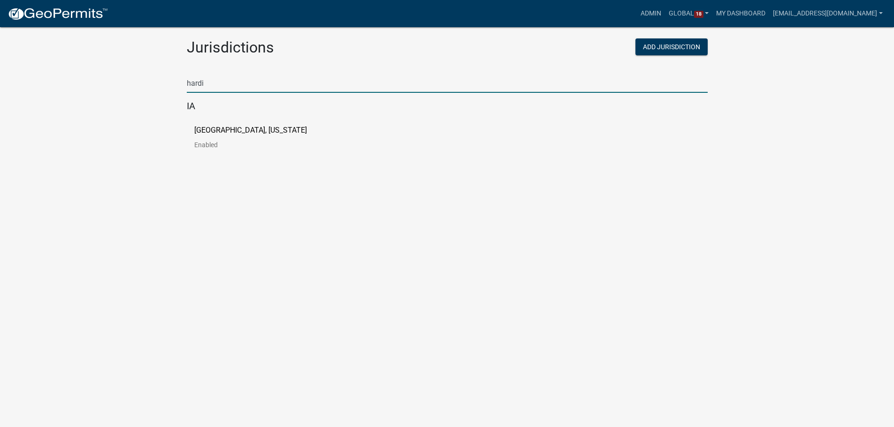
type input "[PERSON_NAME]"
click at [225, 130] on p "[GEOGRAPHIC_DATA], [US_STATE]" at bounding box center [250, 131] width 113 height 8
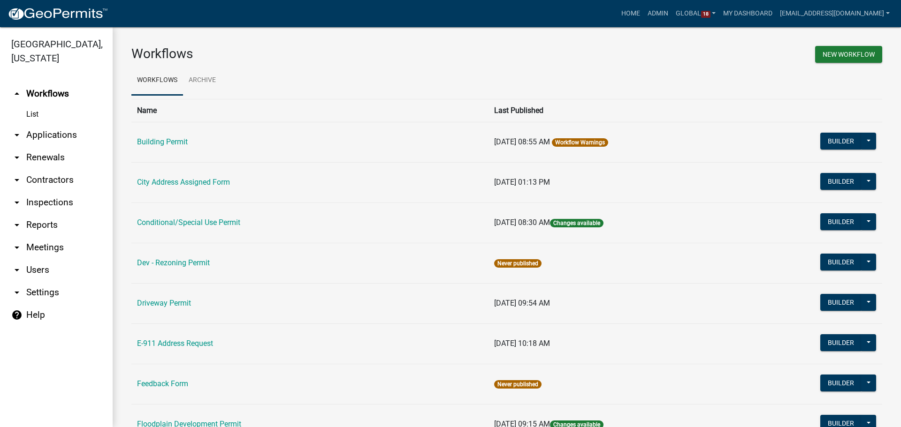
click at [17, 265] on icon "arrow_drop_down" at bounding box center [16, 270] width 11 height 11
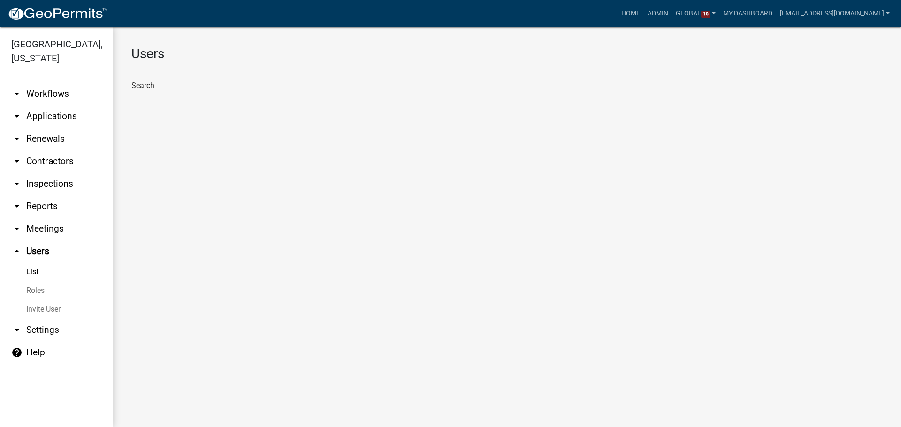
click at [37, 281] on link "Roles" at bounding box center [56, 290] width 113 height 19
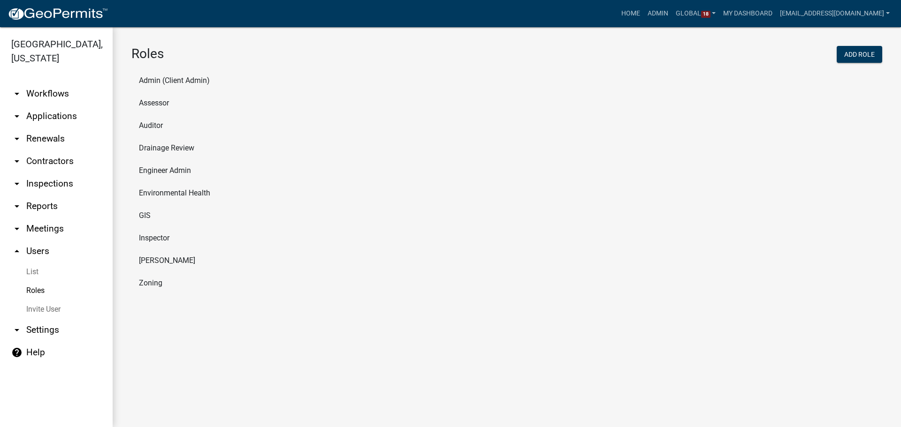
click at [153, 126] on li "Auditor" at bounding box center [506, 125] width 750 height 23
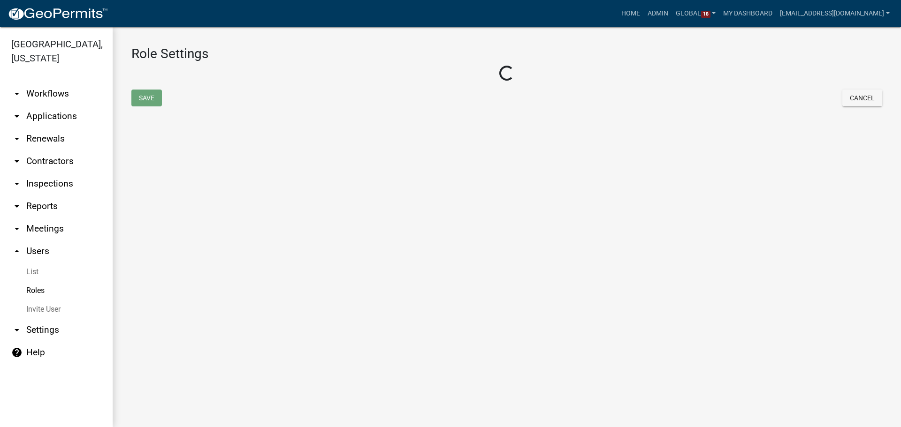
select select "1: green"
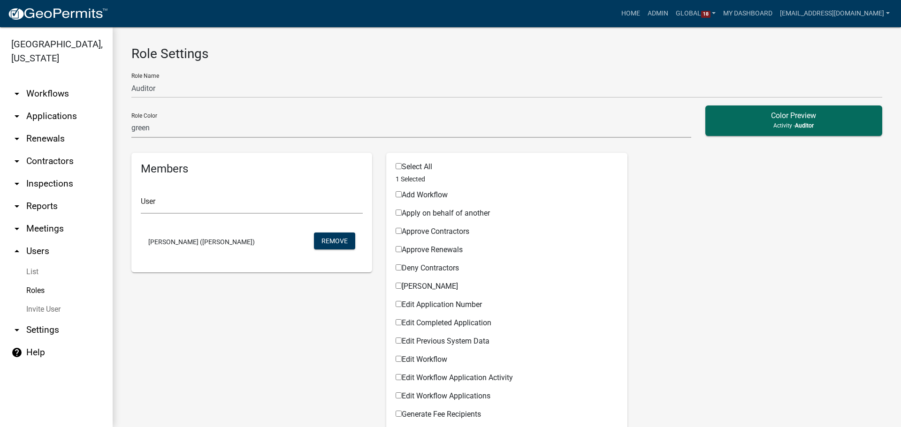
click at [30, 263] on link "List" at bounding box center [56, 272] width 113 height 19
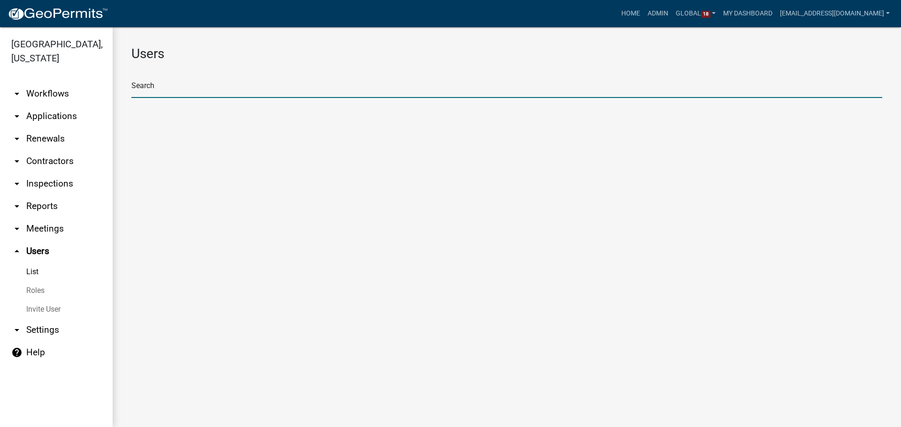
click at [167, 92] on input "text" at bounding box center [506, 88] width 750 height 19
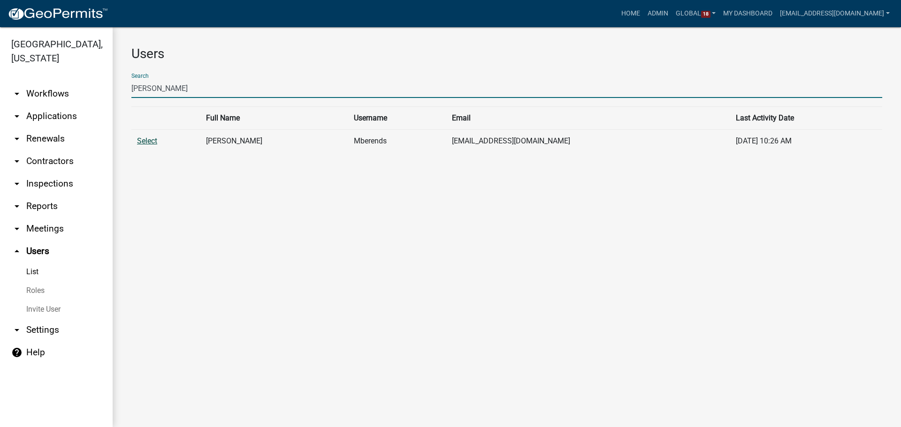
type input "melissa ber"
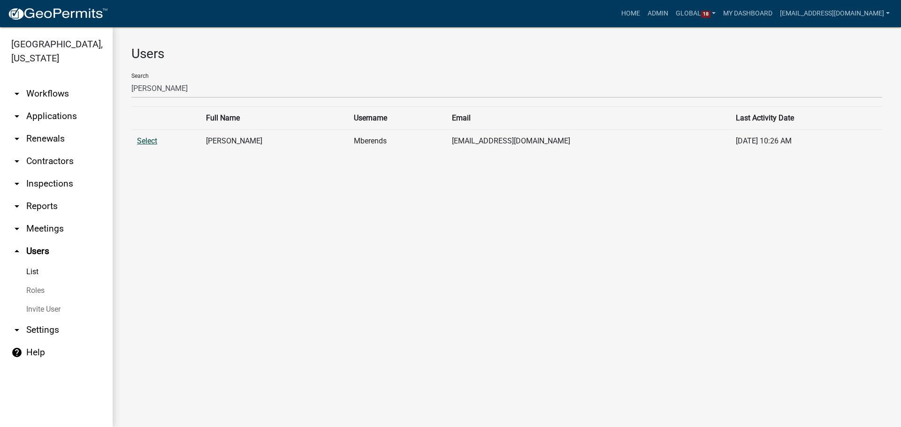
click at [142, 144] on link "Select" at bounding box center [147, 140] width 20 height 9
